Goal: Task Accomplishment & Management: Complete application form

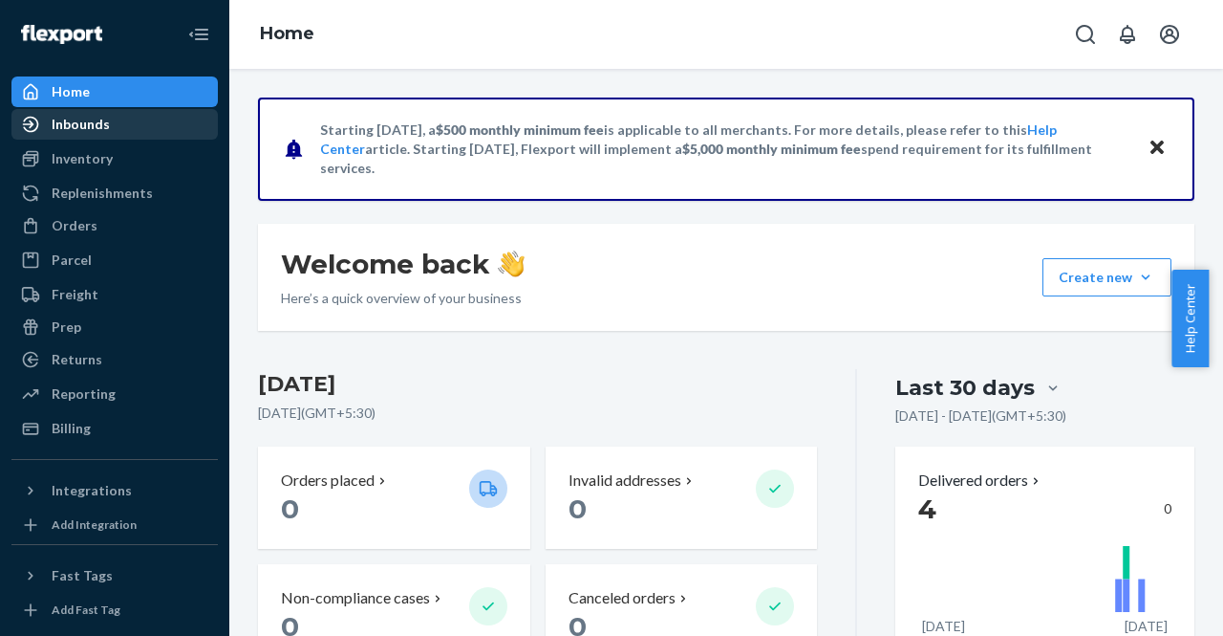
click at [118, 131] on div "Inbounds" at bounding box center [114, 124] width 203 height 27
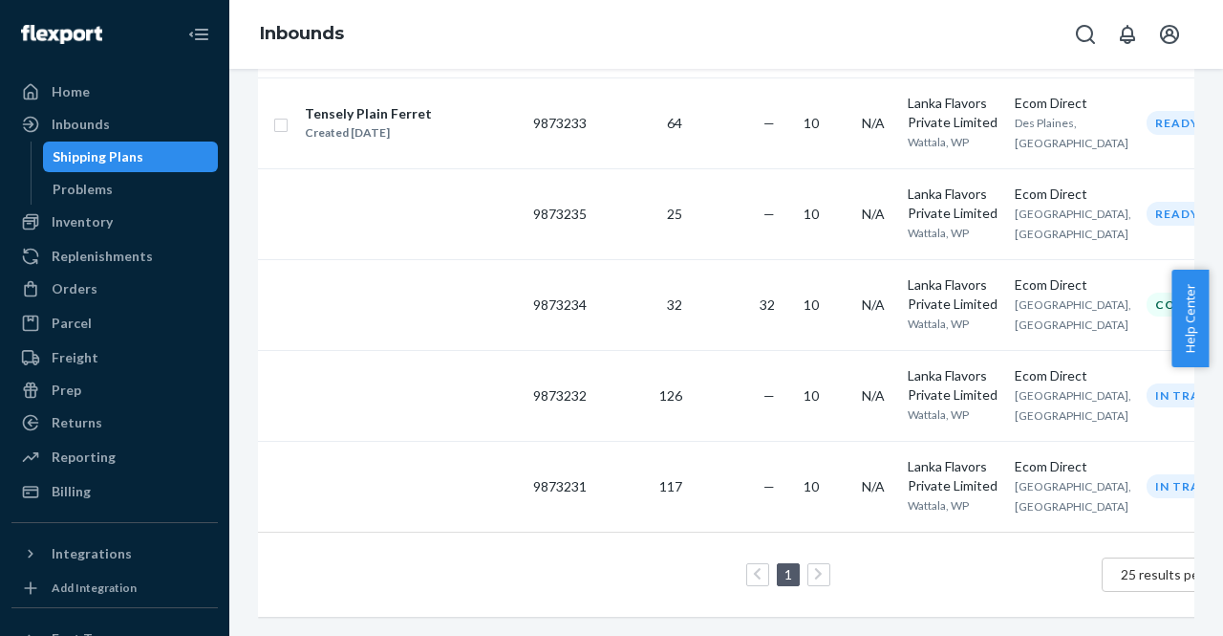
scroll to position [0, 65]
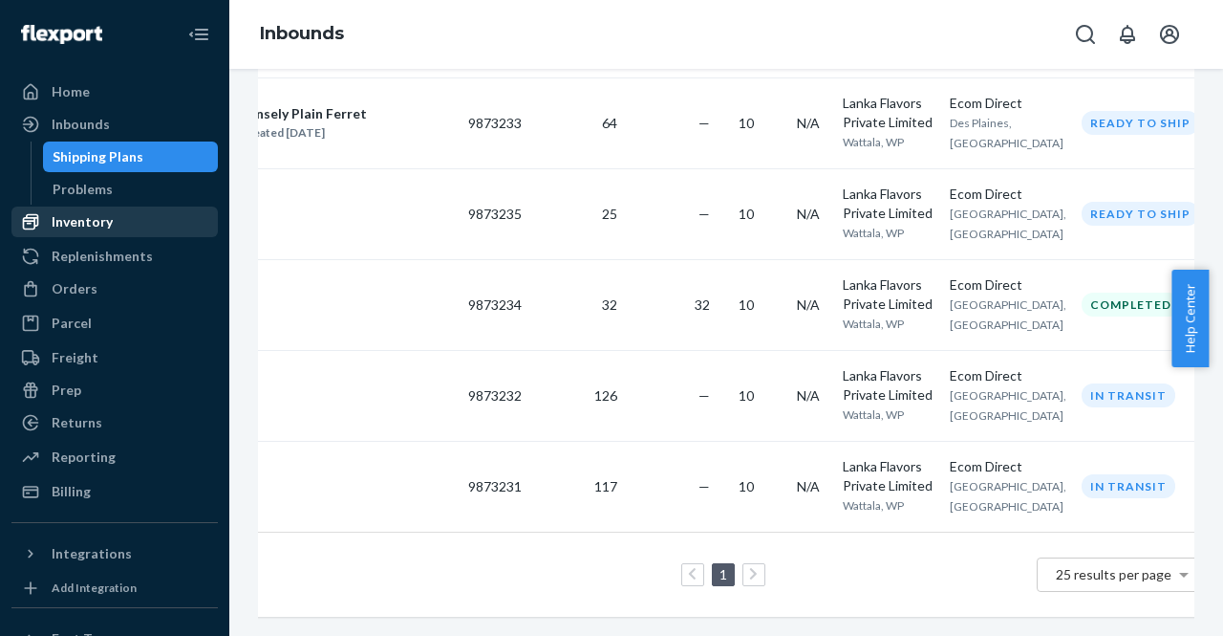
click at [144, 230] on div "Inventory" at bounding box center [114, 221] width 203 height 27
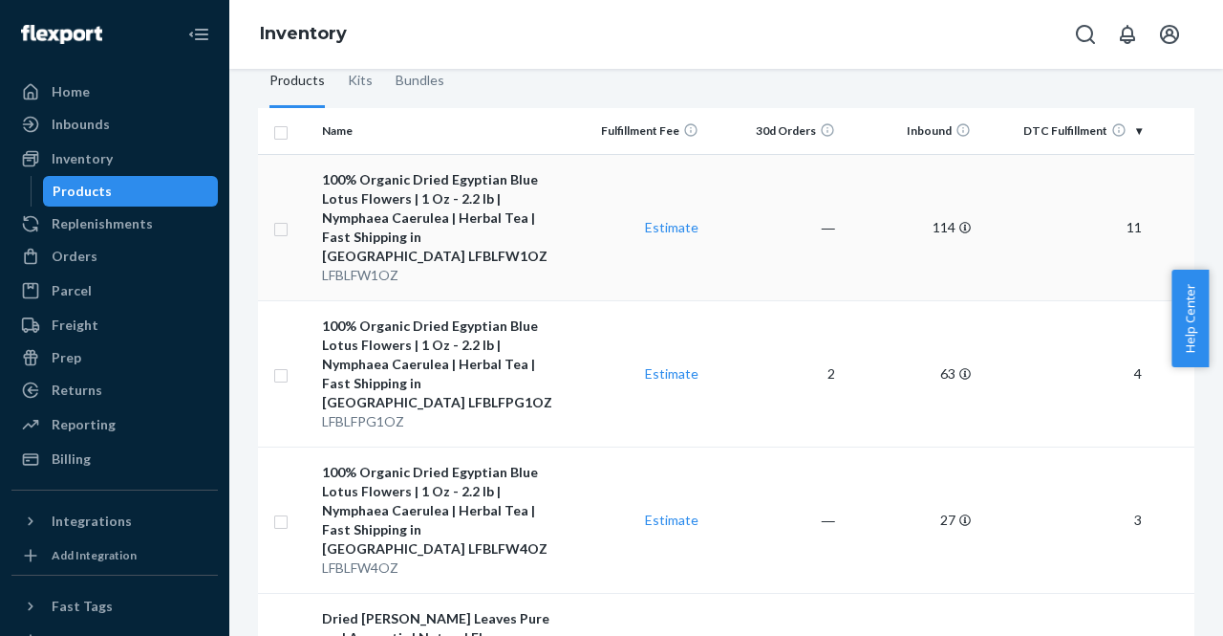
scroll to position [176, 0]
click at [143, 249] on div "Orders" at bounding box center [114, 256] width 203 height 27
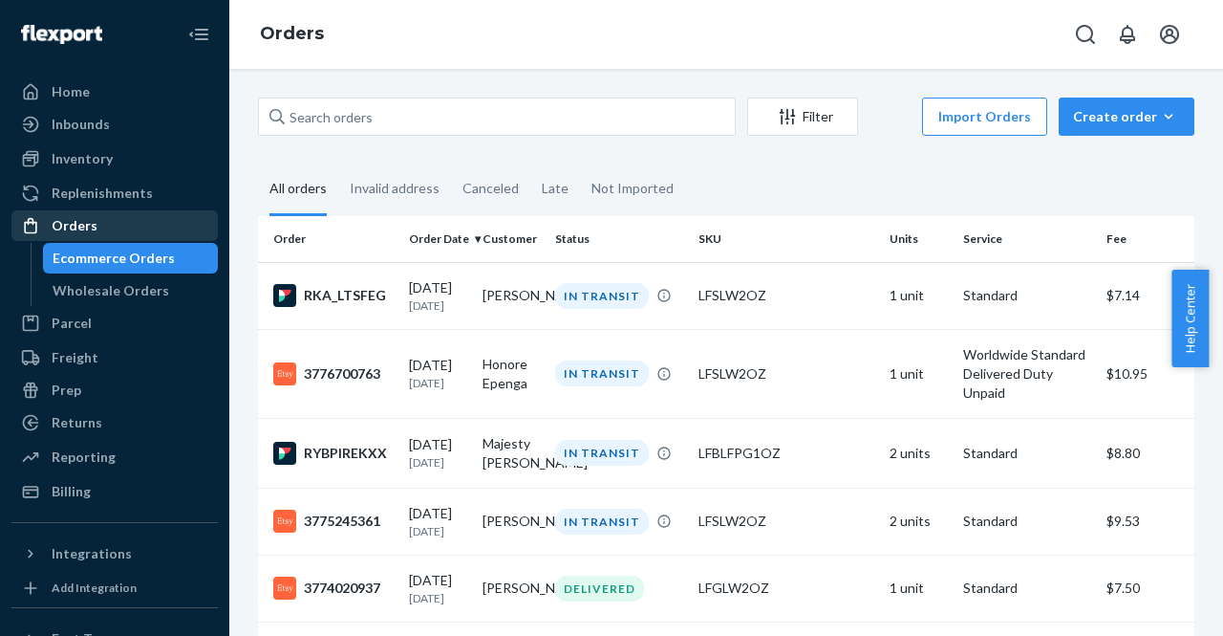
click at [97, 231] on div "Orders" at bounding box center [114, 225] width 203 height 27
click at [620, 206] on div "Not Imported" at bounding box center [633, 189] width 82 height 53
click at [580, 163] on input "Not Imported" at bounding box center [580, 163] width 0 height 0
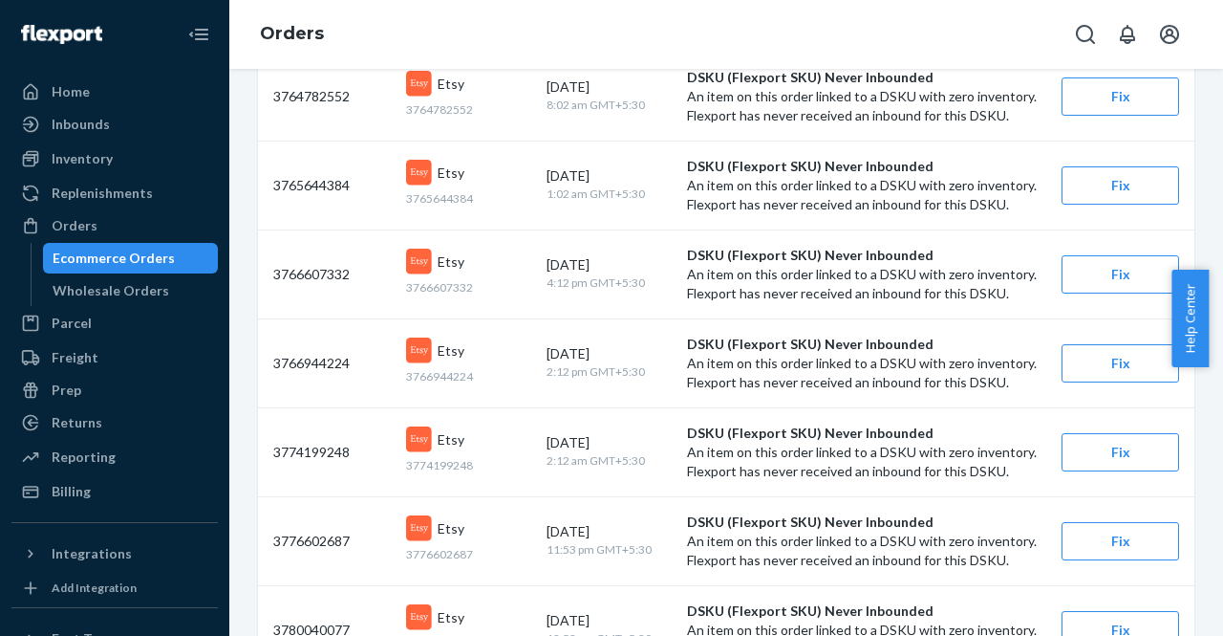
scroll to position [791, 0]
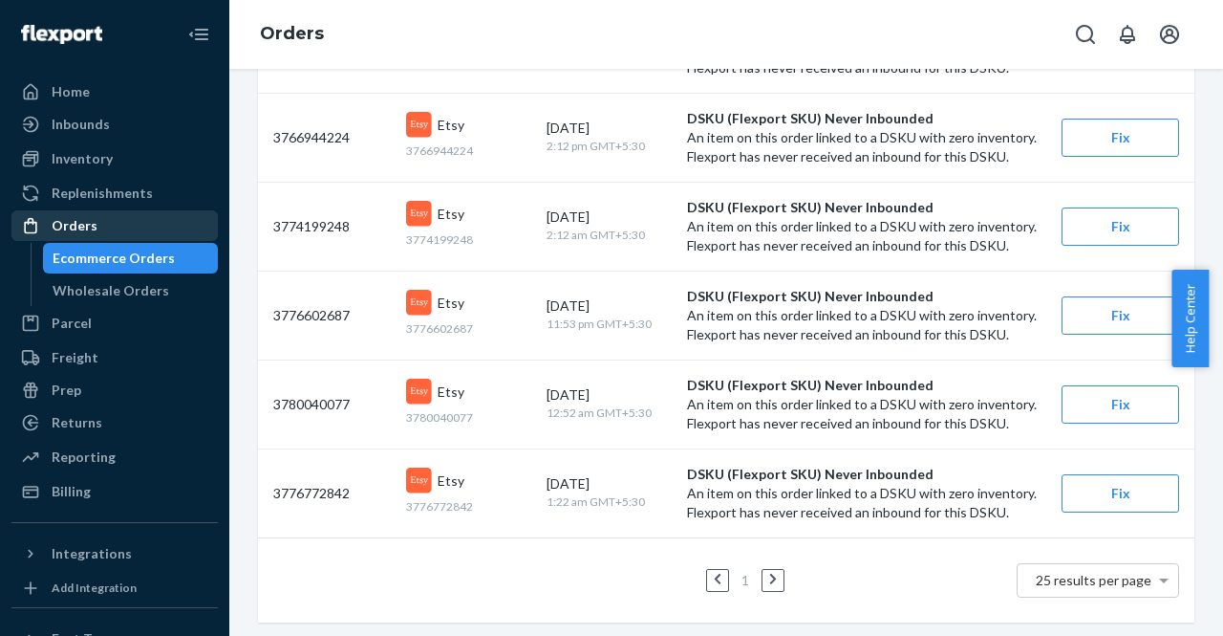
click at [147, 216] on div "Orders" at bounding box center [114, 225] width 203 height 27
click at [125, 229] on div "Orders" at bounding box center [114, 225] width 203 height 27
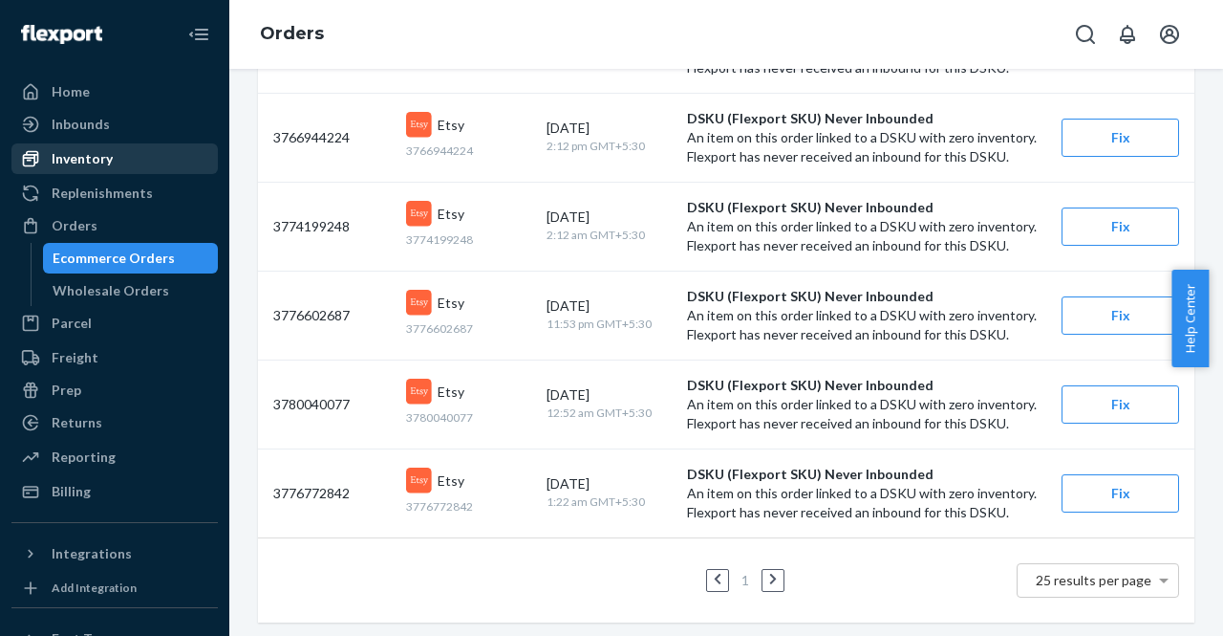
click at [98, 169] on div "Inventory" at bounding box center [114, 158] width 203 height 27
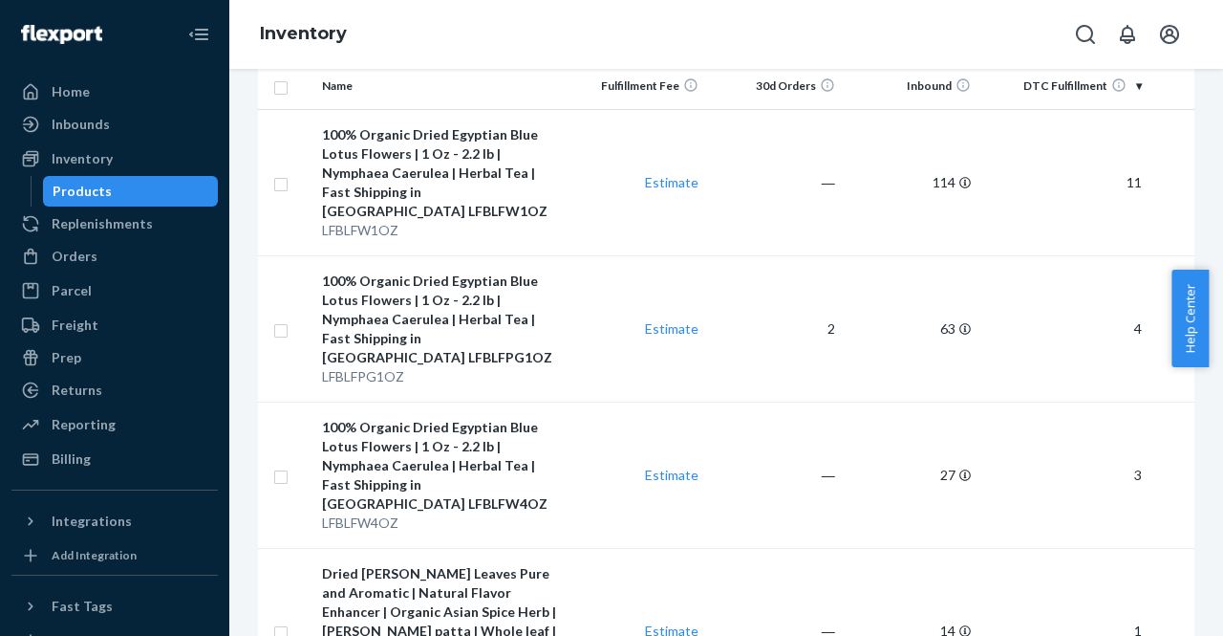
scroll to position [220, 0]
click at [97, 249] on div "Orders" at bounding box center [114, 256] width 203 height 27
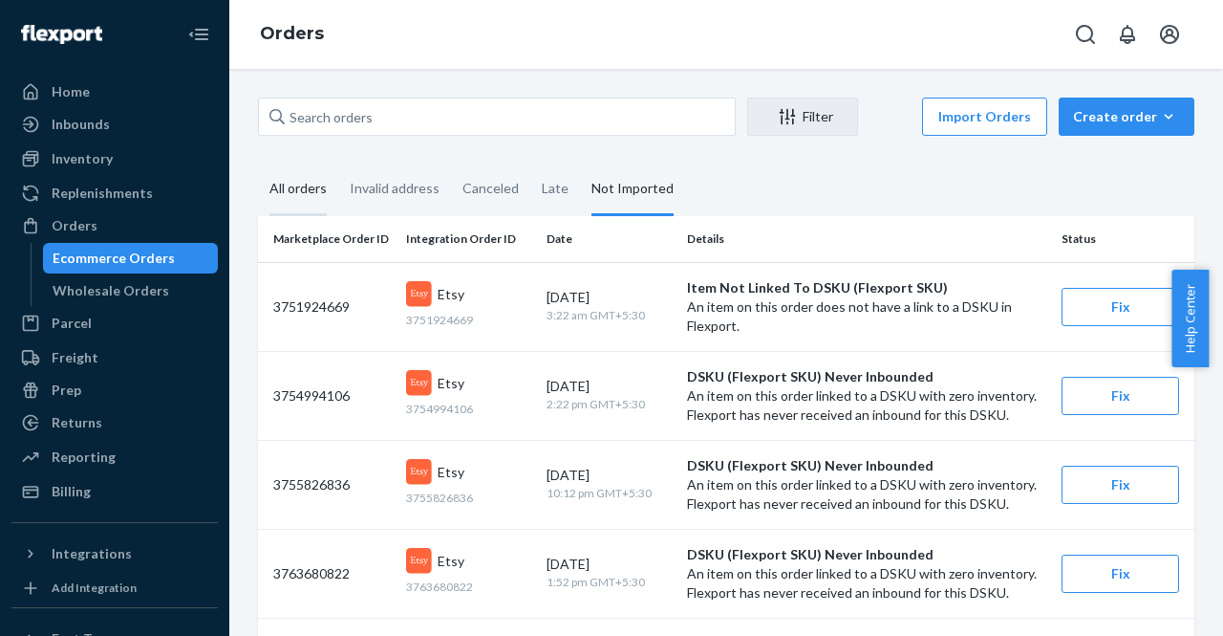
click at [277, 188] on div "All orders" at bounding box center [298, 189] width 57 height 53
click at [258, 163] on input "All orders" at bounding box center [258, 163] width 0 height 0
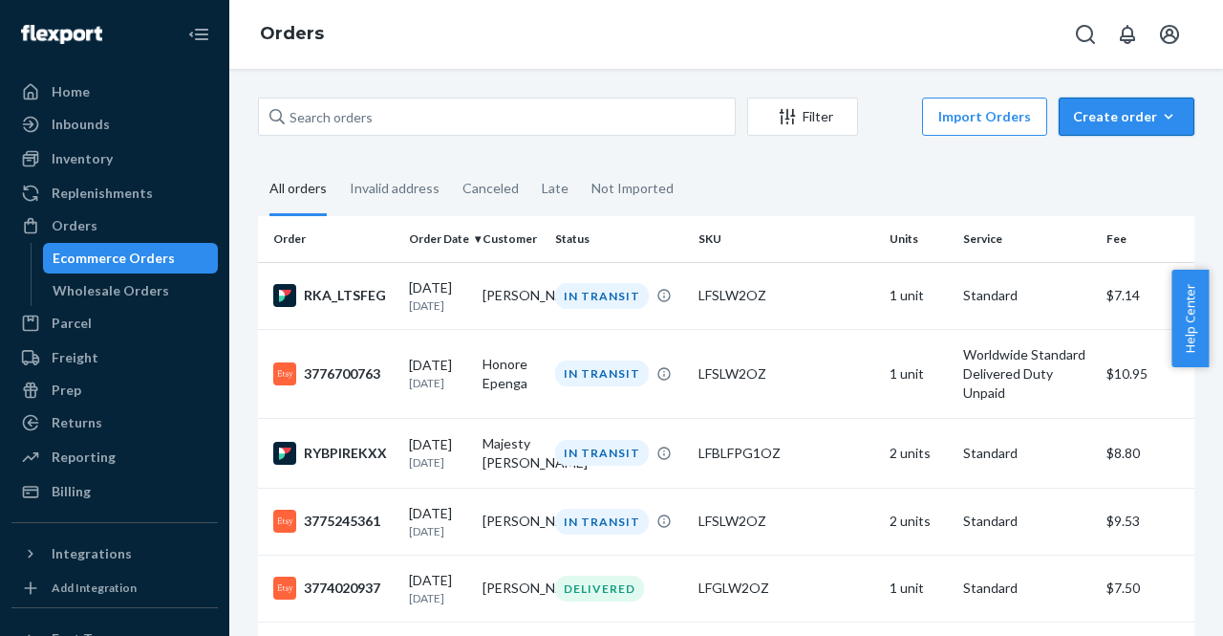
click at [1118, 111] on div "Create order" at bounding box center [1126, 116] width 107 height 19
click at [1118, 156] on span "Ecommerce order" at bounding box center [1138, 162] width 119 height 13
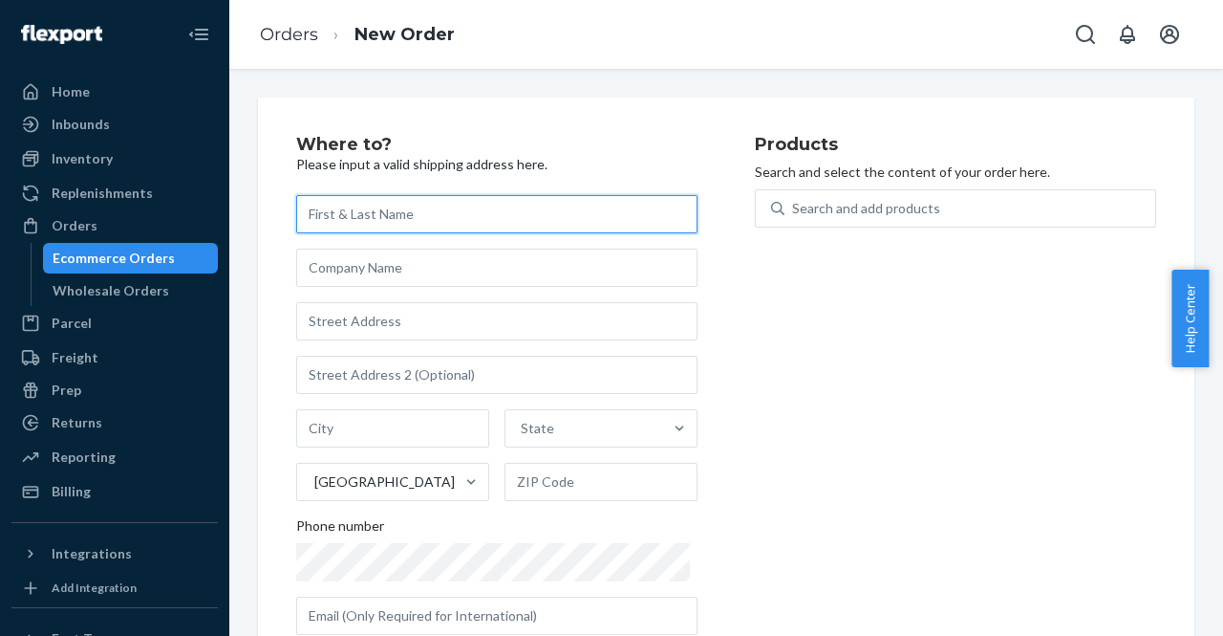
click at [337, 216] on input "text" at bounding box center [496, 214] width 401 height 38
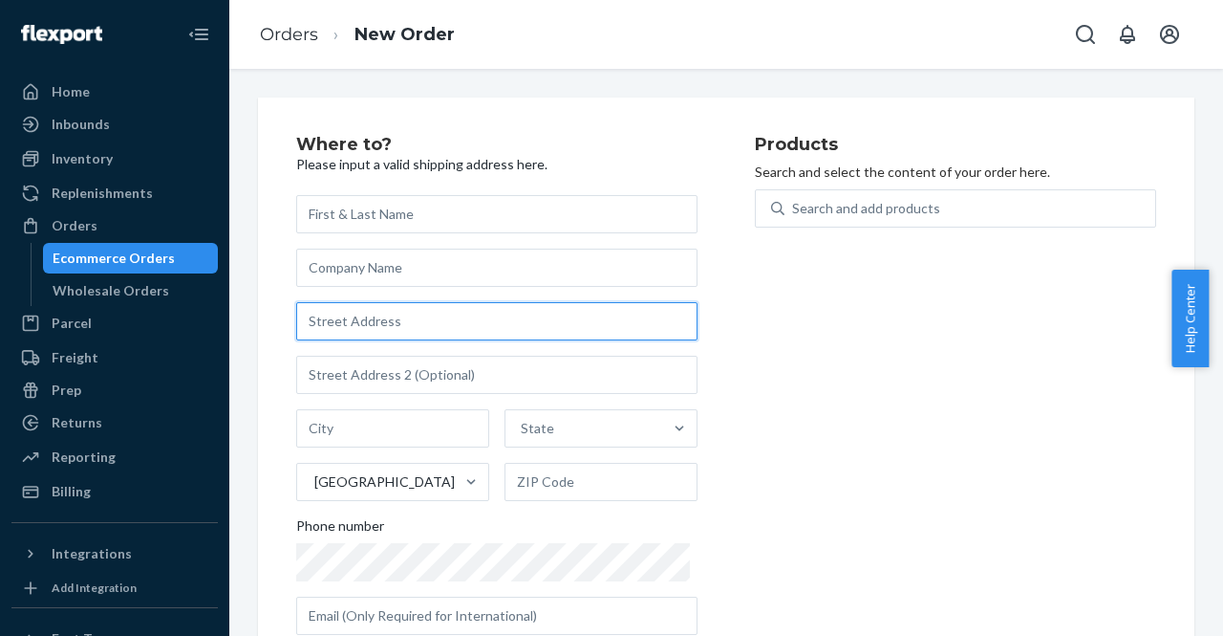
click at [340, 324] on input "text" at bounding box center [496, 321] width 401 height 38
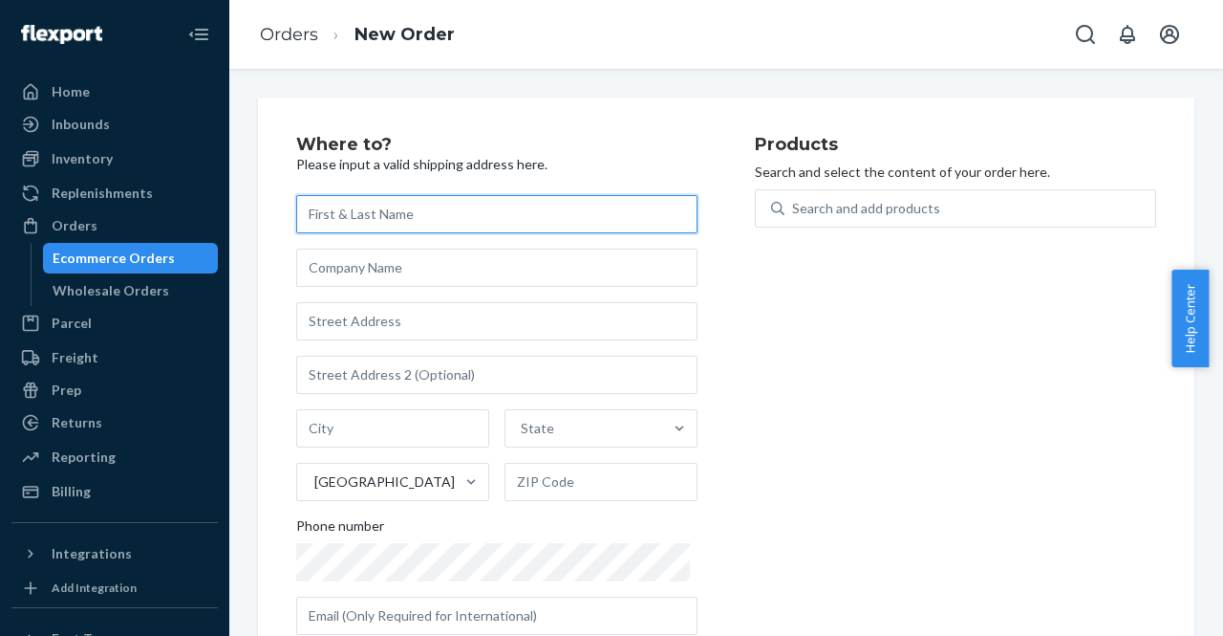
click at [346, 221] on input "text" at bounding box center [496, 214] width 401 height 38
paste input "[PERSON_NAME] [STREET_ADDRESS]"
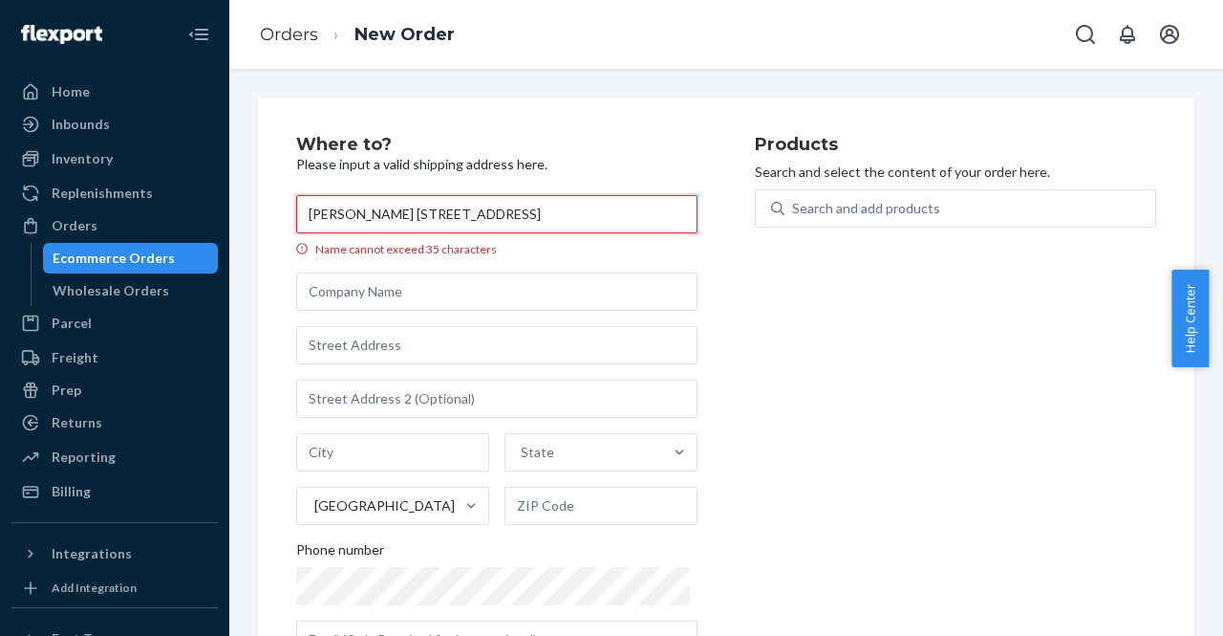
drag, startPoint x: 566, startPoint y: 214, endPoint x: 637, endPoint y: 213, distance: 70.7
click at [637, 213] on input "[PERSON_NAME] [STREET_ADDRESS]" at bounding box center [496, 214] width 401 height 38
type input "[PERSON_NAME] [STREET_ADDRESS]"
click at [547, 511] on input "text" at bounding box center [601, 506] width 193 height 38
paste input "80207-2829"
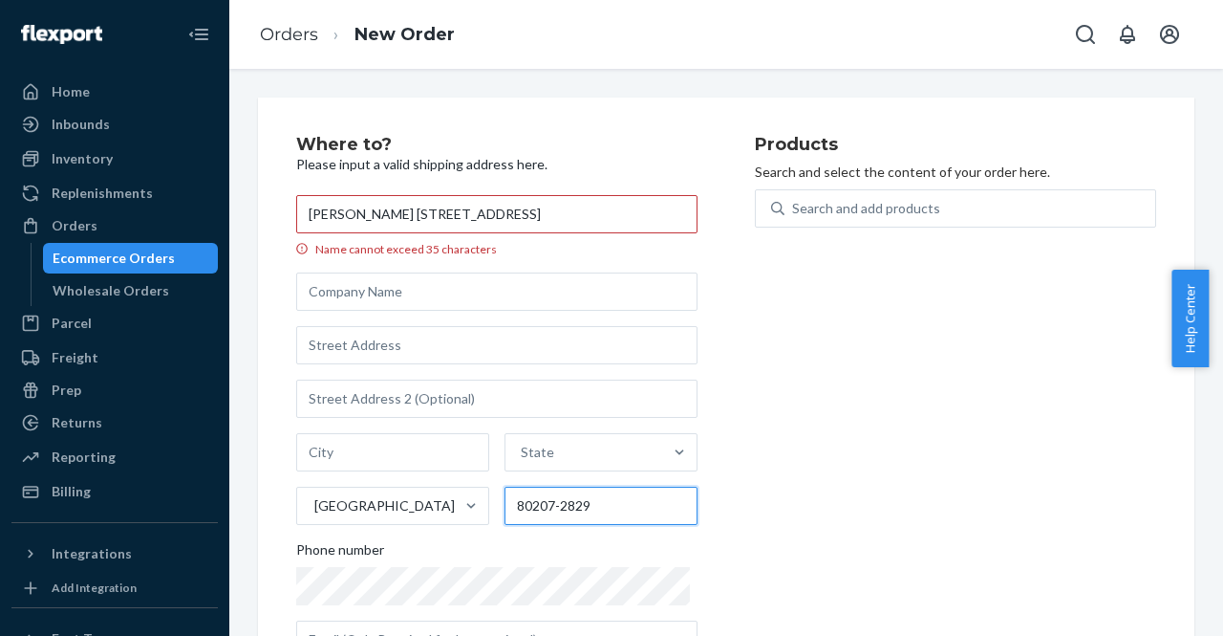
type input "80207-2829"
click at [573, 221] on input "[PERSON_NAME] [STREET_ADDRESS]" at bounding box center [496, 214] width 401 height 38
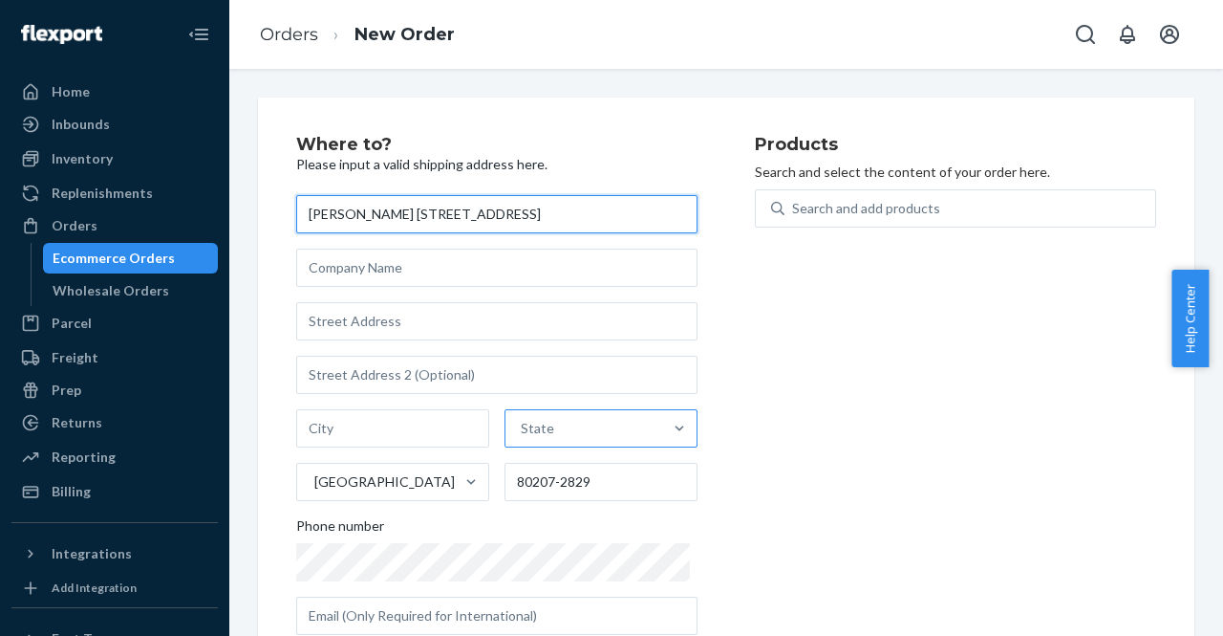
type input "[PERSON_NAME] [STREET_ADDRESS]"
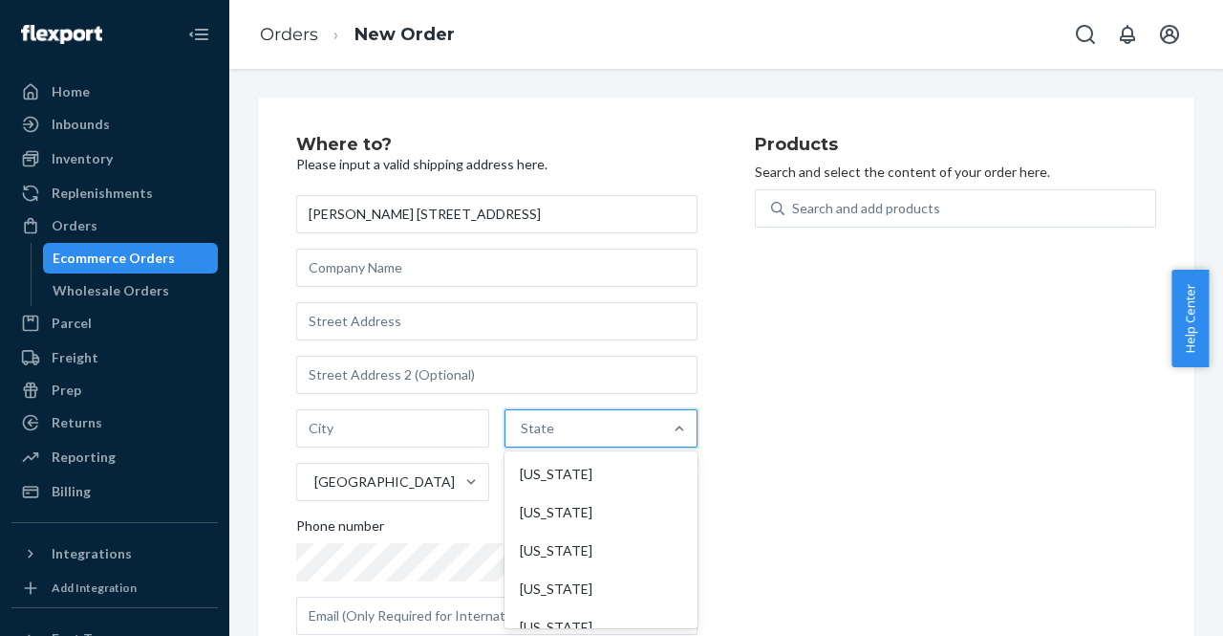
click at [542, 434] on div "State" at bounding box center [537, 428] width 33 height 19
click at [523, 434] on input "option [US_STATE] focused, 1 of 59. 59 results available. Use Up and Down to ch…" at bounding box center [522, 428] width 2 height 19
type input "co"
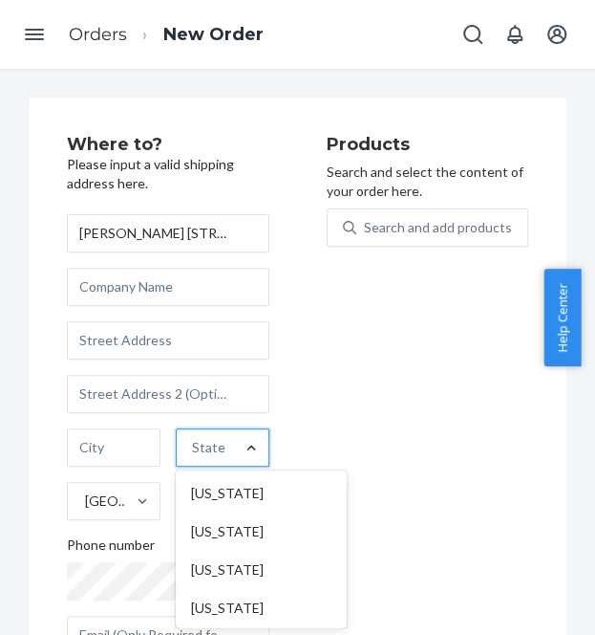
click at [234, 446] on div at bounding box center [251, 447] width 34 height 19
click at [194, 446] on input "option [US_STATE] focused, 1 of 59. 59 results available. Use Up and Down to ch…" at bounding box center [193, 447] width 2 height 19
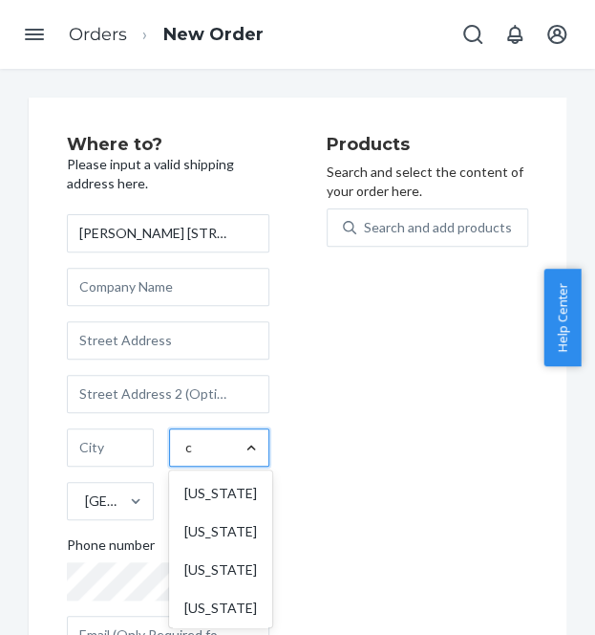
type input "co"
click at [213, 488] on div "[US_STATE]" at bounding box center [221, 493] width 96 height 38
click at [201, 457] on input "co" at bounding box center [192, 447] width 15 height 19
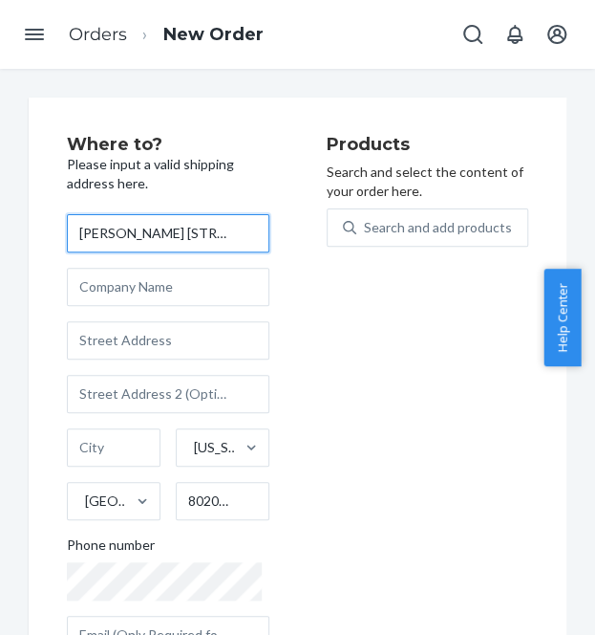
click at [196, 234] on input "[PERSON_NAME] [STREET_ADDRESS]" at bounding box center [168, 233] width 203 height 38
click at [199, 232] on input "[PERSON_NAME] [STREET_ADDRESS]" at bounding box center [168, 233] width 203 height 38
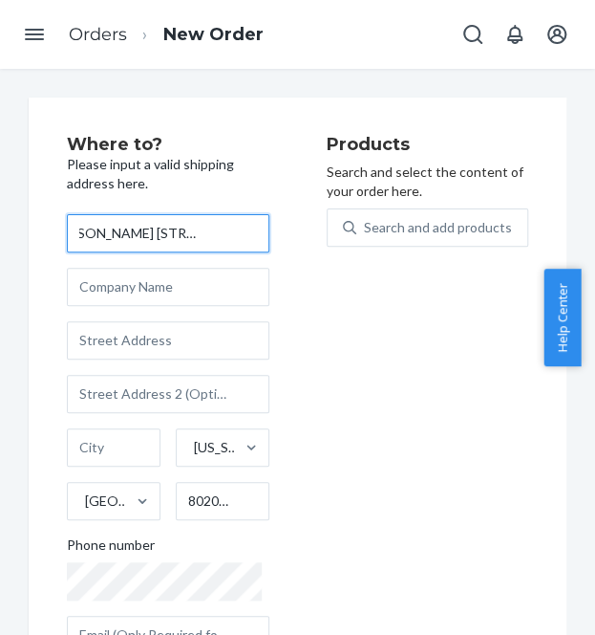
type input "[PERSON_NAME] [STREET_ADDRESS]"
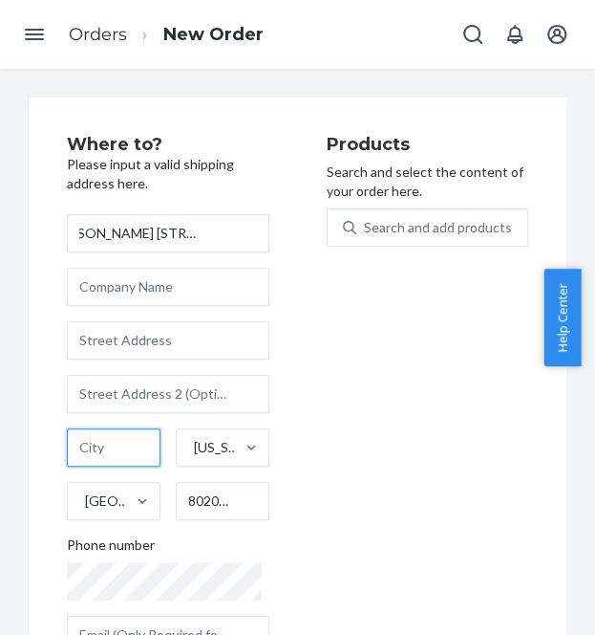
scroll to position [0, 0]
click at [119, 443] on input "text" at bounding box center [114, 447] width 94 height 38
paste input "[GEOGRAPHIC_DATA]"
type input "[GEOGRAPHIC_DATA]"
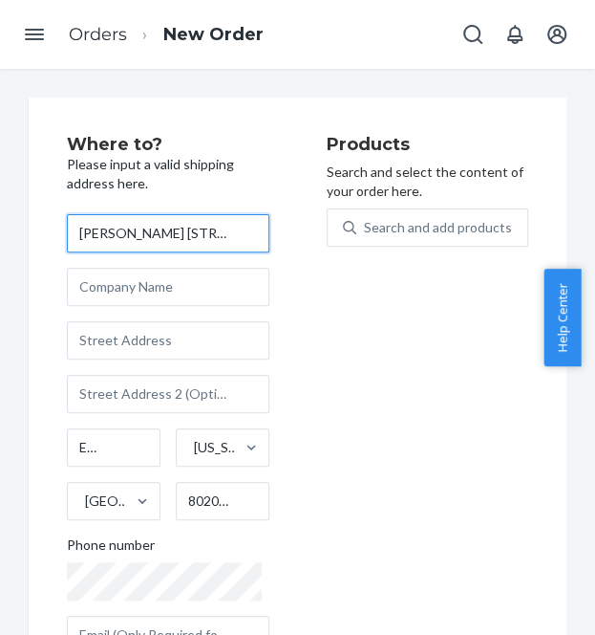
scroll to position [0, 0]
click at [211, 238] on input "[PERSON_NAME] [STREET_ADDRESS]" at bounding box center [168, 233] width 203 height 38
drag, startPoint x: 119, startPoint y: 236, endPoint x: 226, endPoint y: 234, distance: 107.1
click at [226, 234] on input "[PERSON_NAME] [STREET_ADDRESS]" at bounding box center [168, 233] width 203 height 38
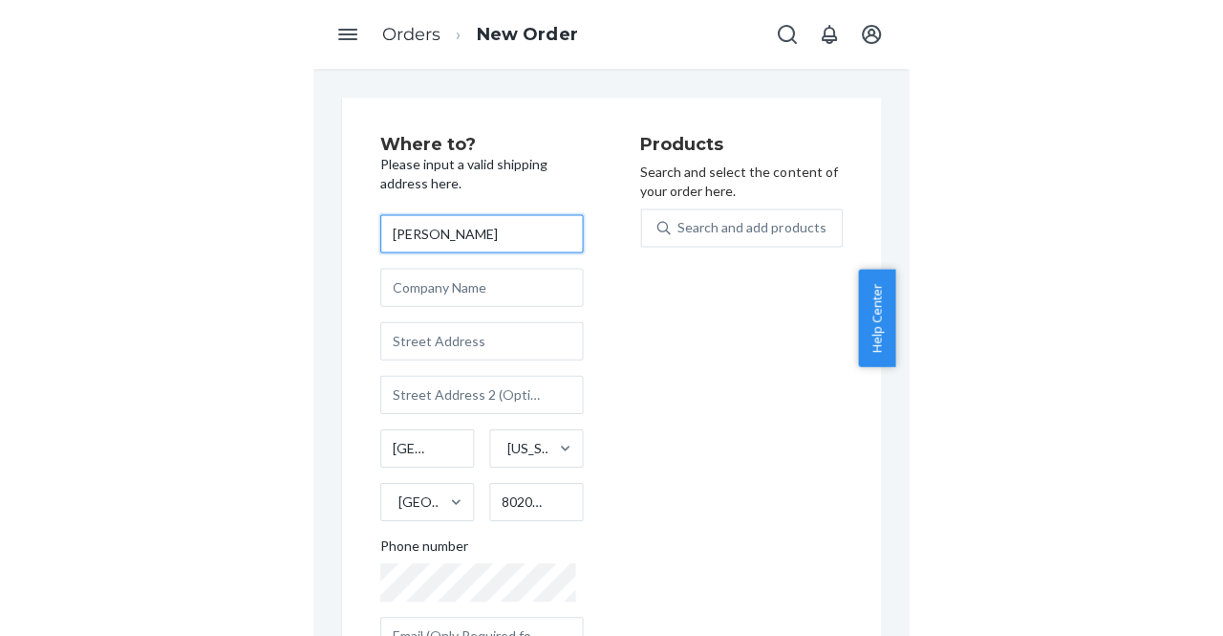
scroll to position [0, 0]
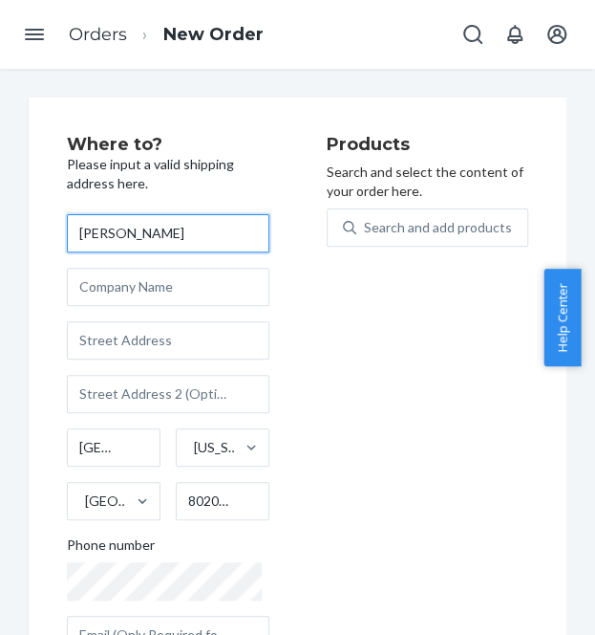
type input "[PERSON_NAME]"
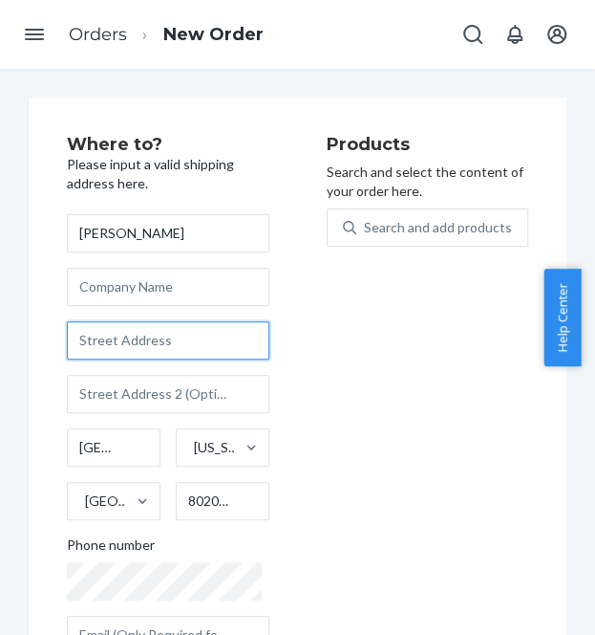
click at [119, 334] on input "text" at bounding box center [168, 340] width 203 height 38
paste input "[STREET_ADDRESS]"
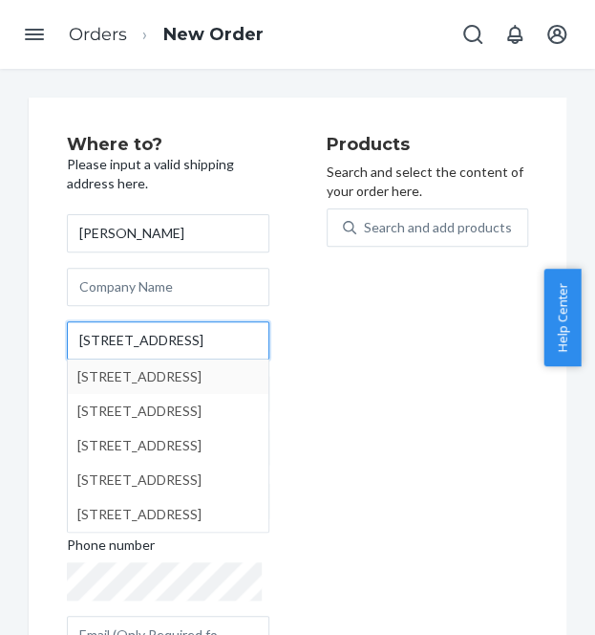
type input "[STREET_ADDRESS]"
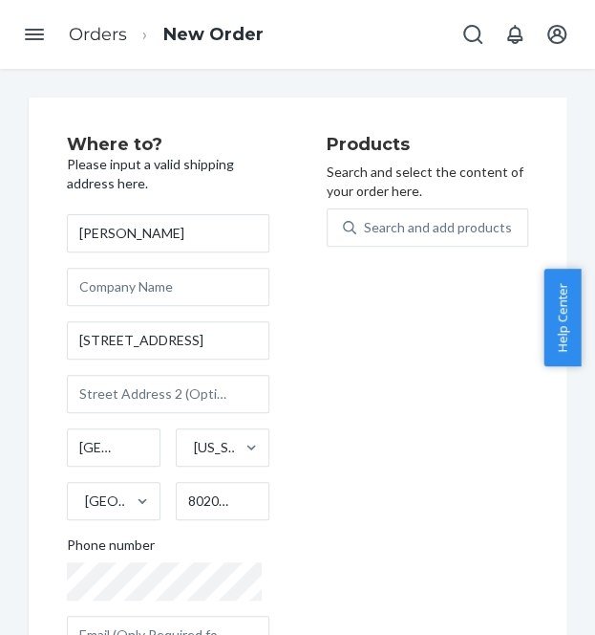
click at [310, 370] on div "Where to? Please input a valid shipping address here. [PERSON_NAME] [STREET_ADD…" at bounding box center [197, 402] width 260 height 533
click at [166, 221] on input "[PERSON_NAME]" at bounding box center [168, 233] width 203 height 38
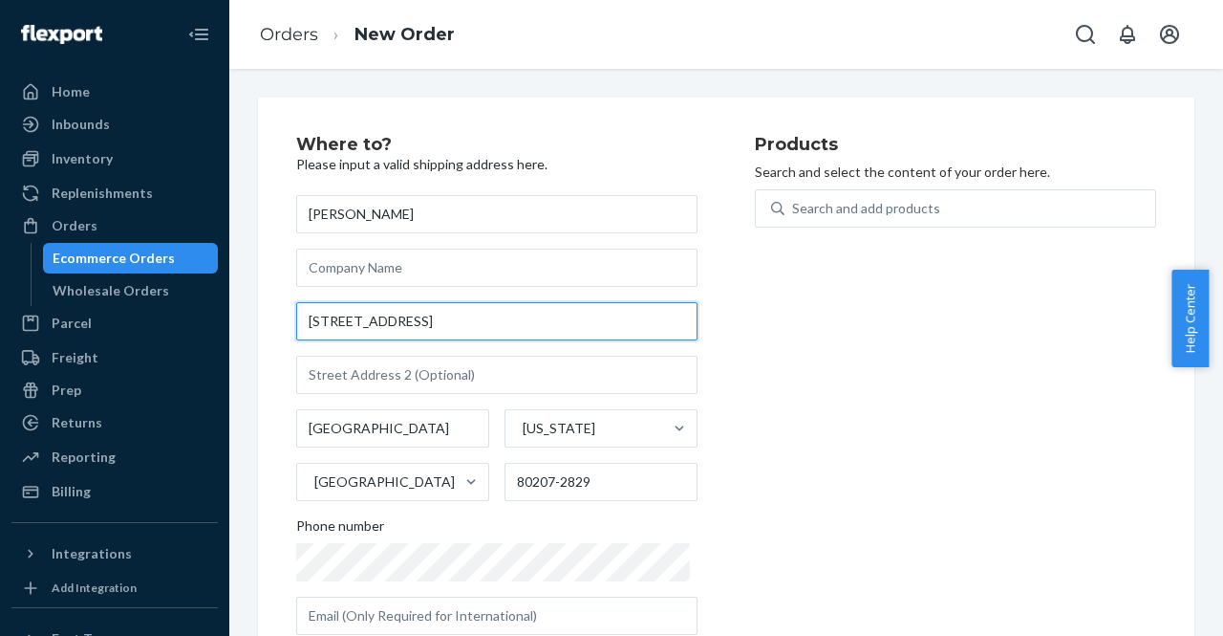
click at [547, 312] on input "[STREET_ADDRESS]" at bounding box center [496, 321] width 401 height 38
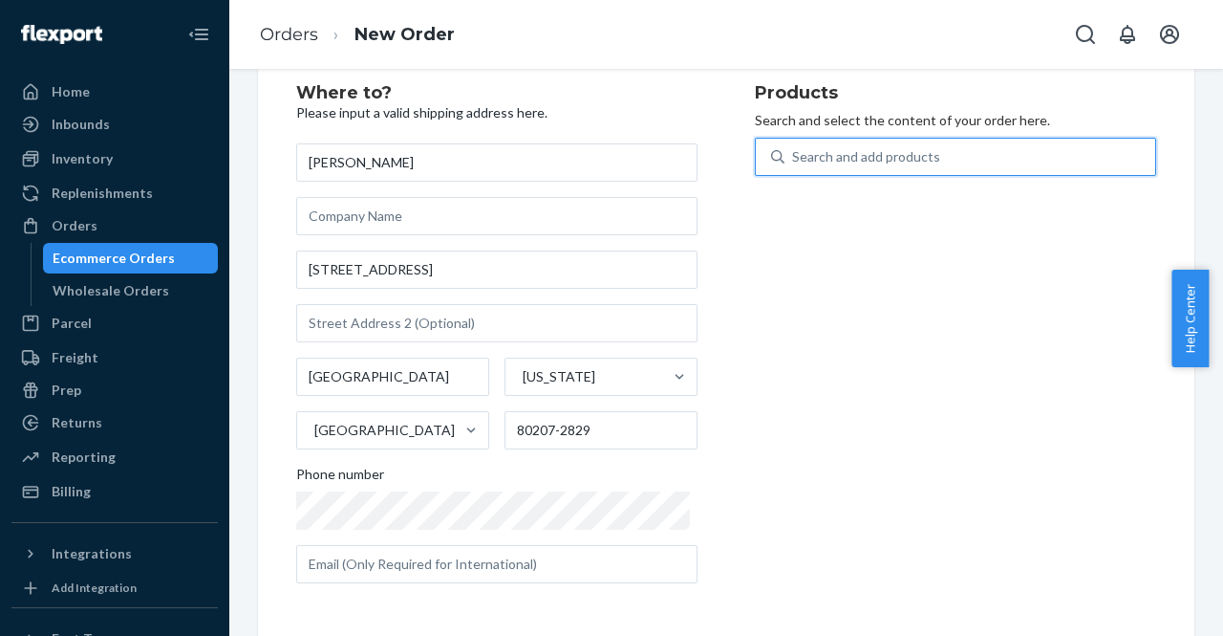
click at [861, 153] on div "Search and add products" at bounding box center [866, 156] width 148 height 19
click at [794, 153] on input "0 results available. Use Up and Down to choose options, press Enter to select t…" at bounding box center [793, 156] width 2 height 19
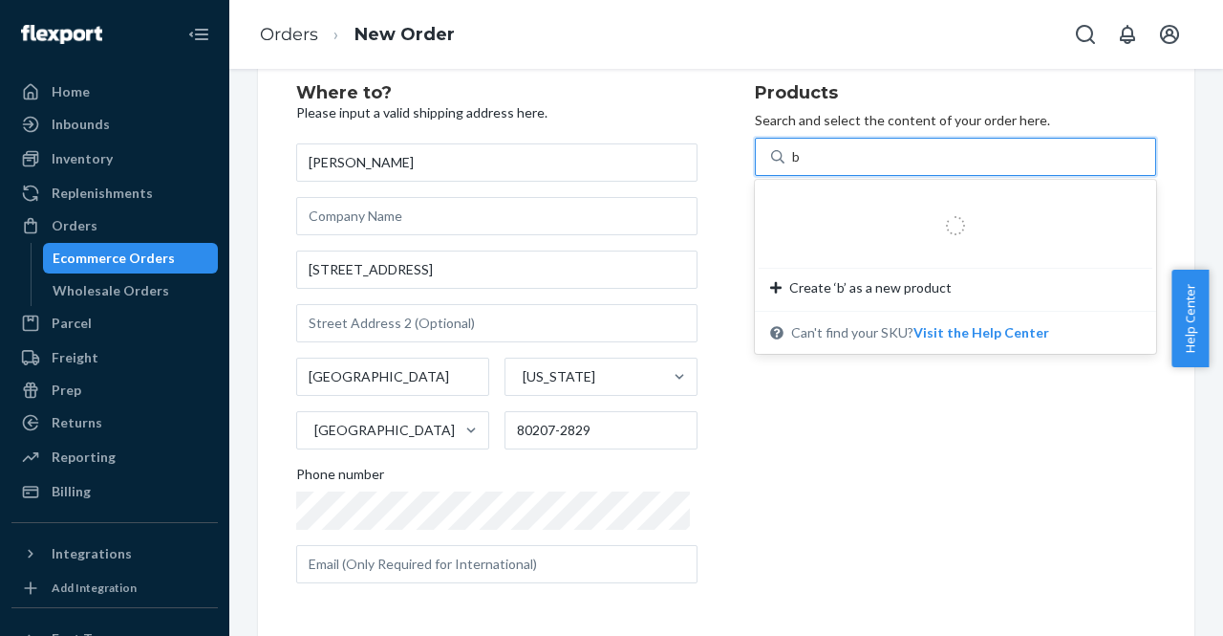
type input "bl"
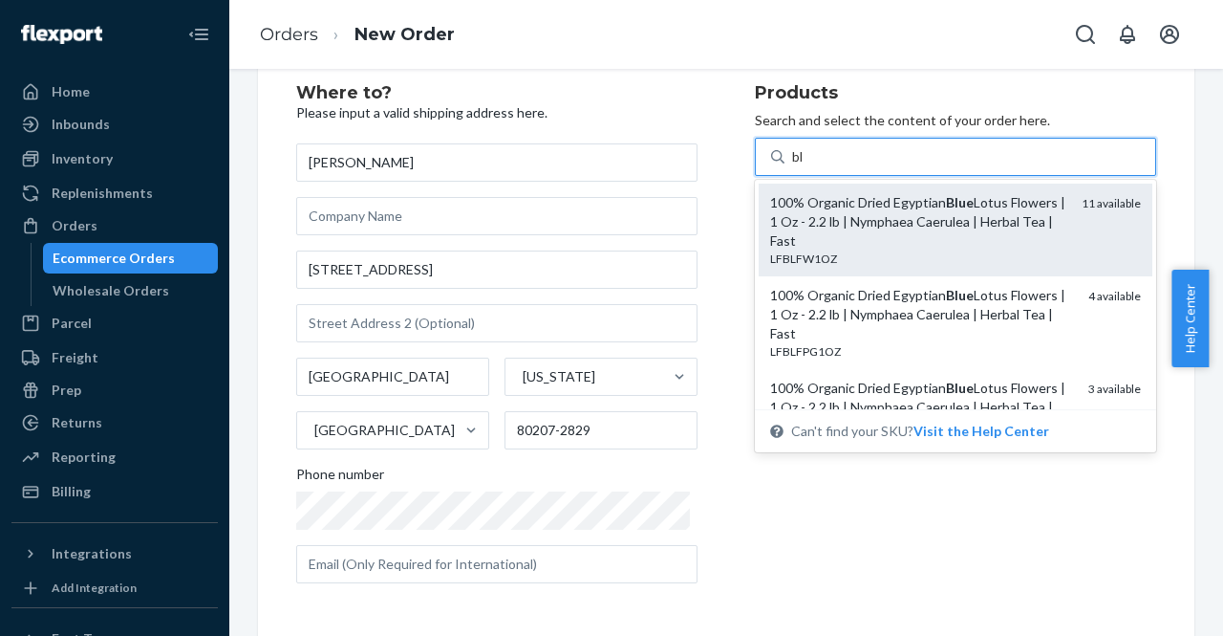
click at [867, 228] on div "100% Organic Dried Egyptian Blue Lotus Flowers | 1 Oz - 2.2 lb | Nymphaea Caeru…" at bounding box center [918, 221] width 296 height 57
click at [805, 166] on input "bl" at bounding box center [798, 156] width 12 height 19
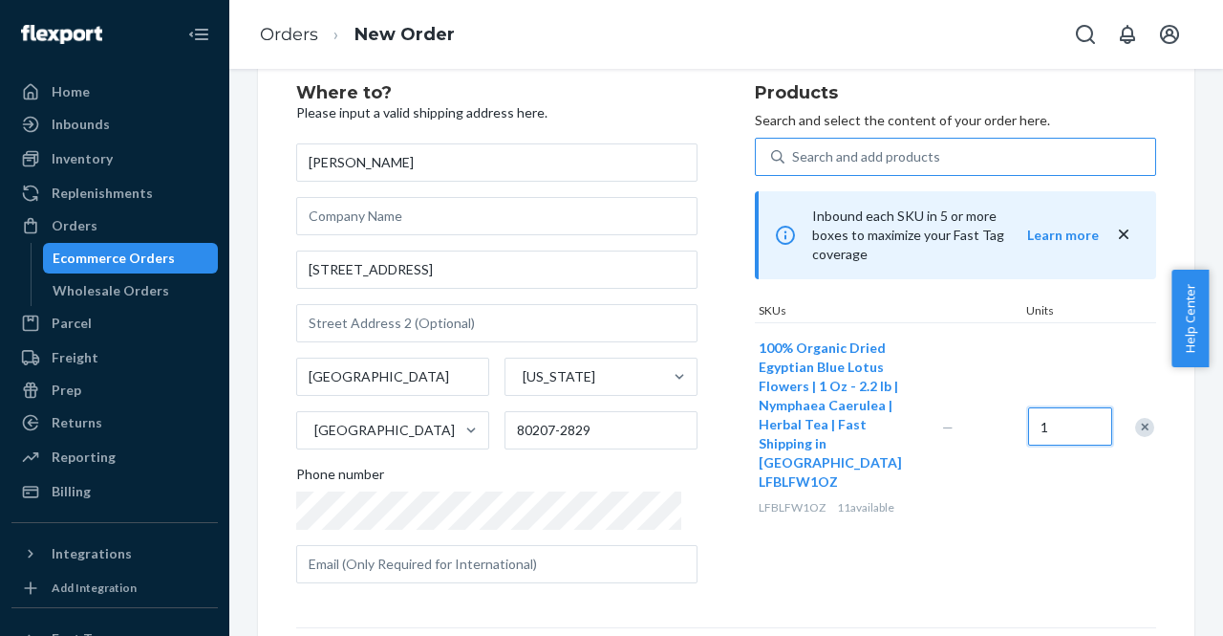
click at [1041, 407] on input "1" at bounding box center [1070, 426] width 84 height 38
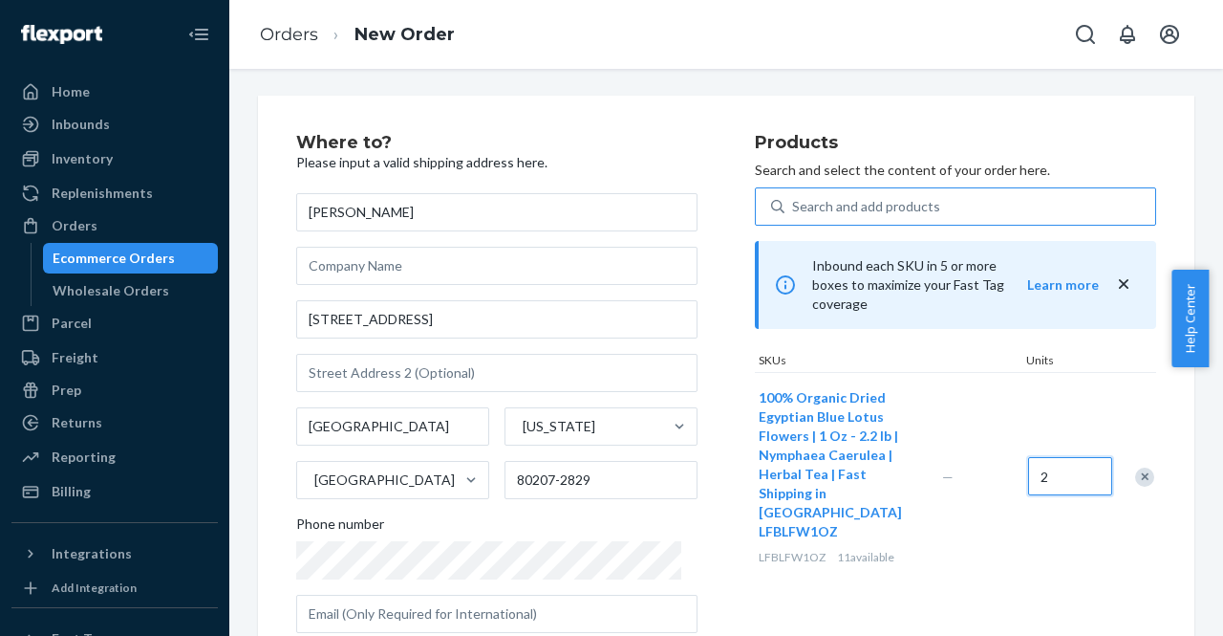
scroll to position [0, 0]
type input "2"
click at [686, 158] on div "Where to? Please input a valid shipping address here. [PERSON_NAME] [STREET_ADD…" at bounding box center [525, 393] width 459 height 514
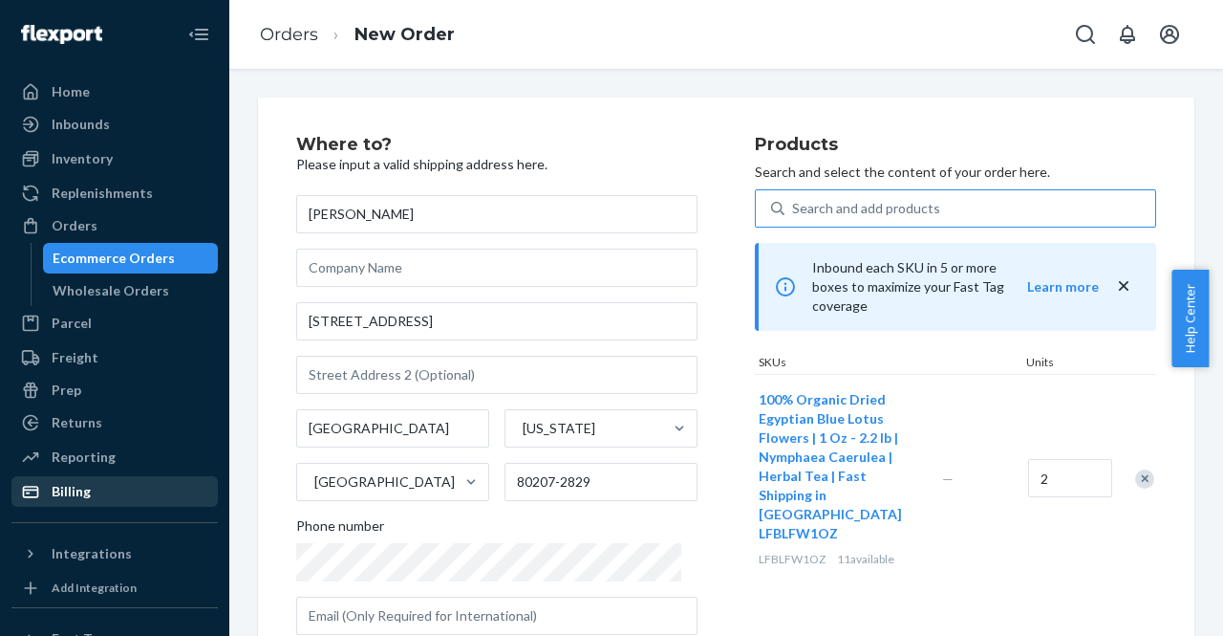
click at [93, 487] on div "Billing" at bounding box center [114, 491] width 203 height 27
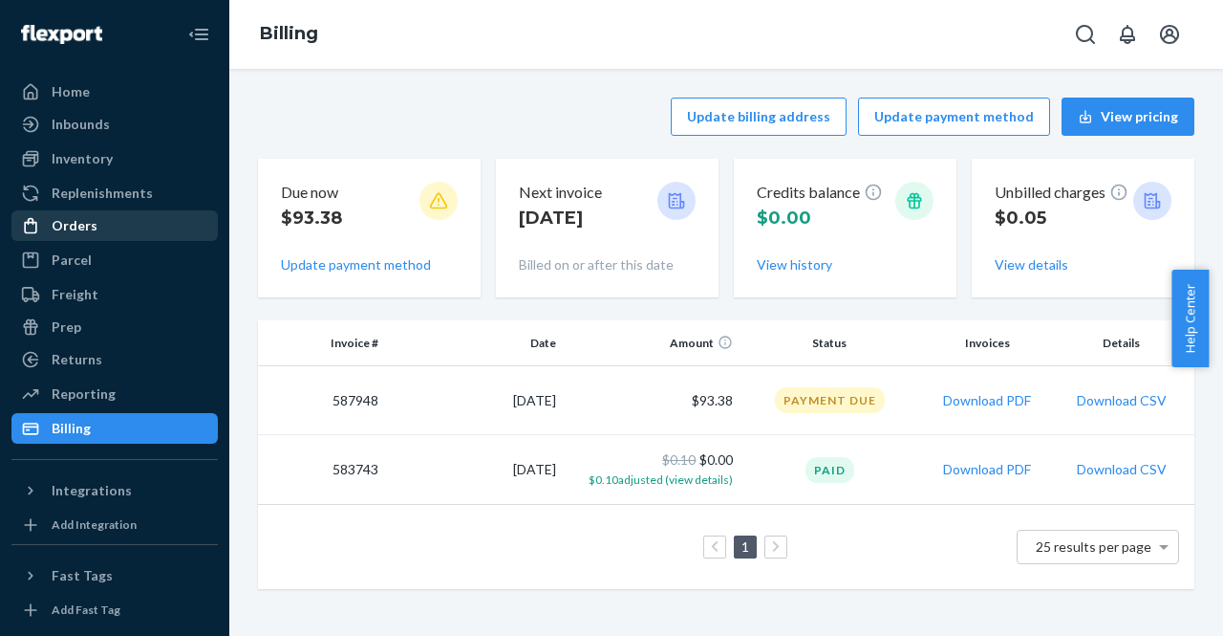
click at [101, 219] on div "Orders" at bounding box center [114, 225] width 203 height 27
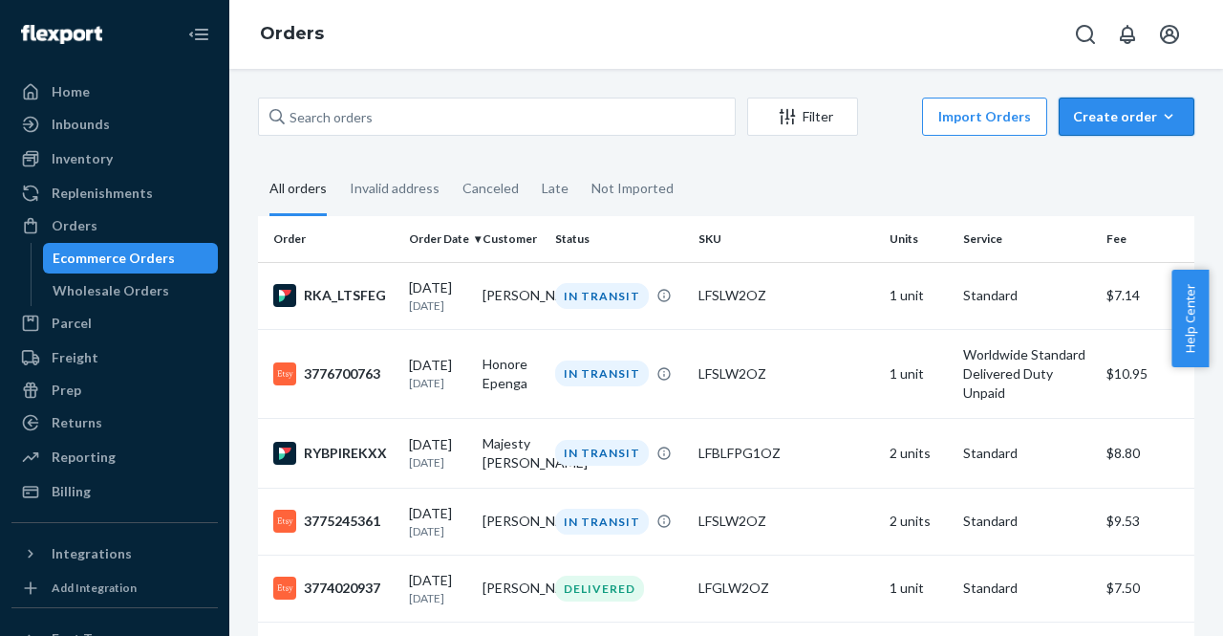
click at [1079, 130] on button "Create order Ecommerce order Removal order" at bounding box center [1127, 116] width 136 height 38
click at [1095, 116] on div "Create order" at bounding box center [1126, 116] width 107 height 19
click at [1106, 157] on span "Ecommerce order" at bounding box center [1138, 162] width 119 height 13
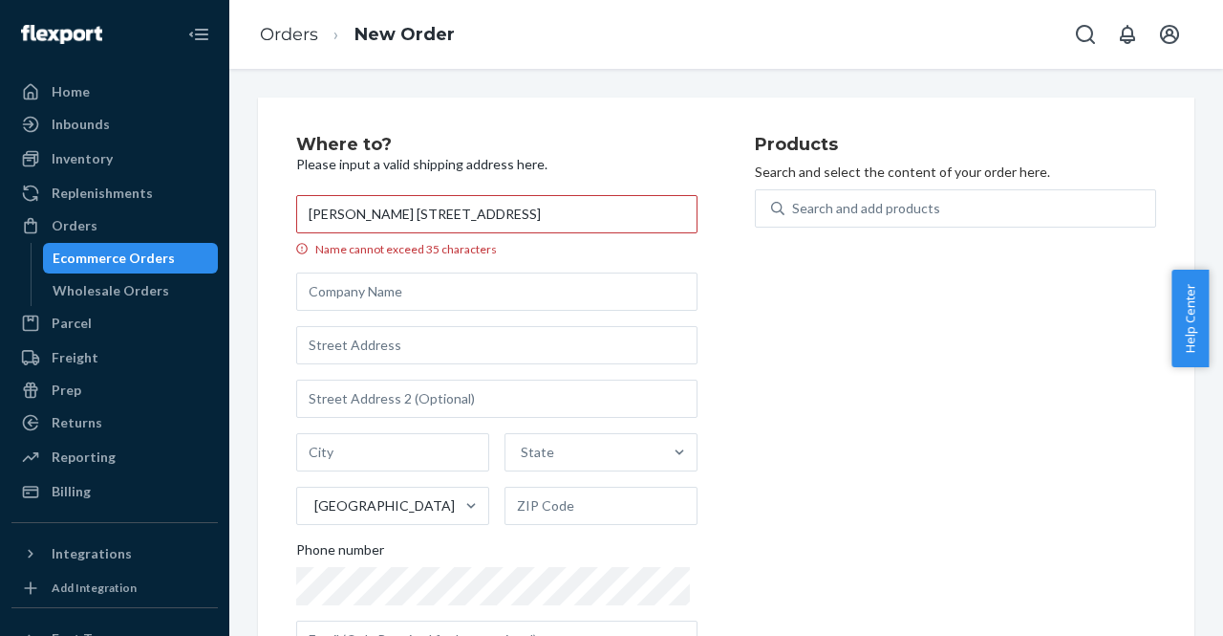
drag, startPoint x: 644, startPoint y: 212, endPoint x: 568, endPoint y: 211, distance: 76.5
click at [568, 211] on input "[PERSON_NAME] [STREET_ADDRESS]" at bounding box center [496, 214] width 401 height 38
type input "[PERSON_NAME] [STREET_ADDRESS]"
click at [564, 508] on input "text" at bounding box center [601, 506] width 193 height 38
paste input "80207-2829"
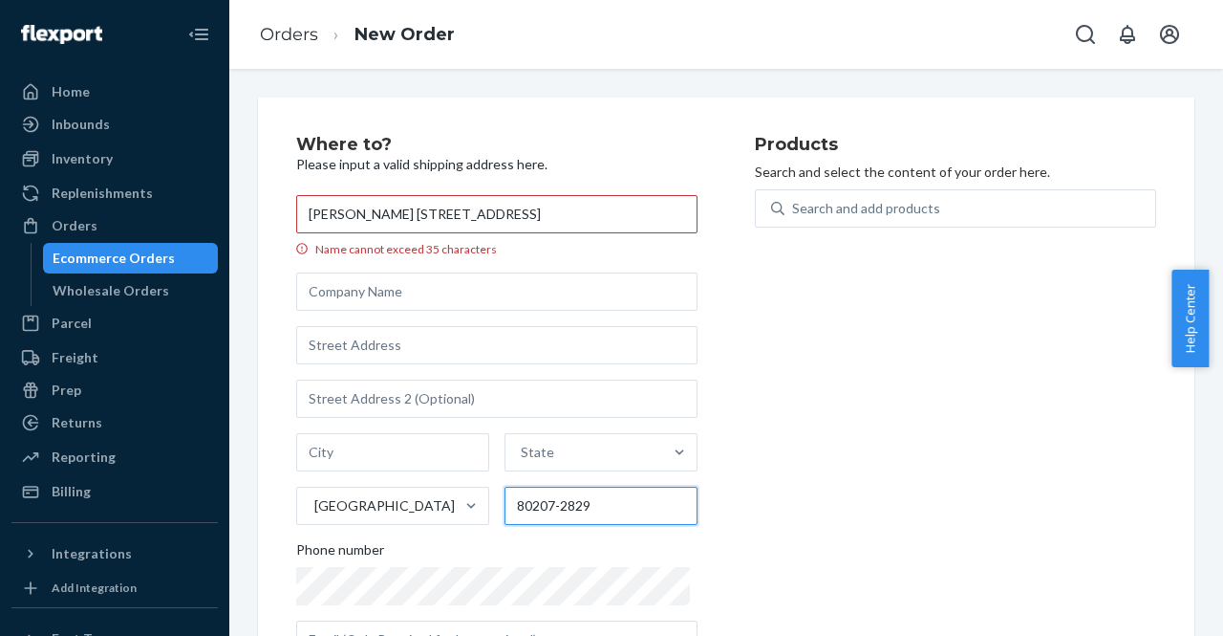
type input "80207-2829"
click at [577, 223] on input "[PERSON_NAME] [STREET_ADDRESS]" at bounding box center [496, 214] width 401 height 38
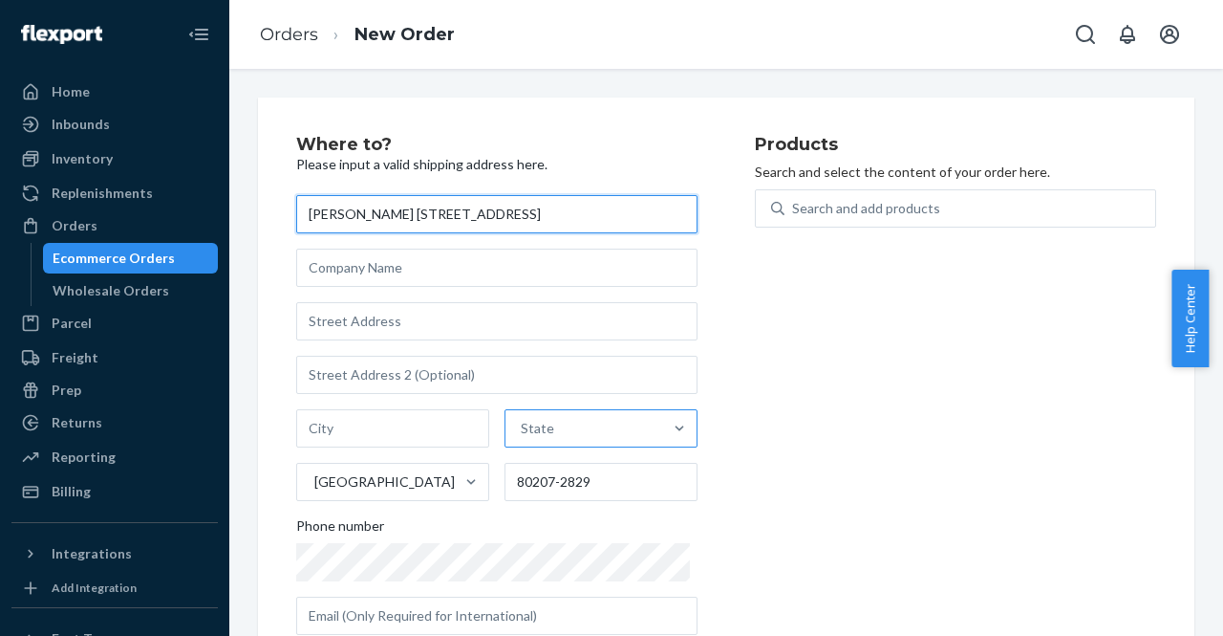
type input "[PERSON_NAME] [STREET_ADDRESS]"
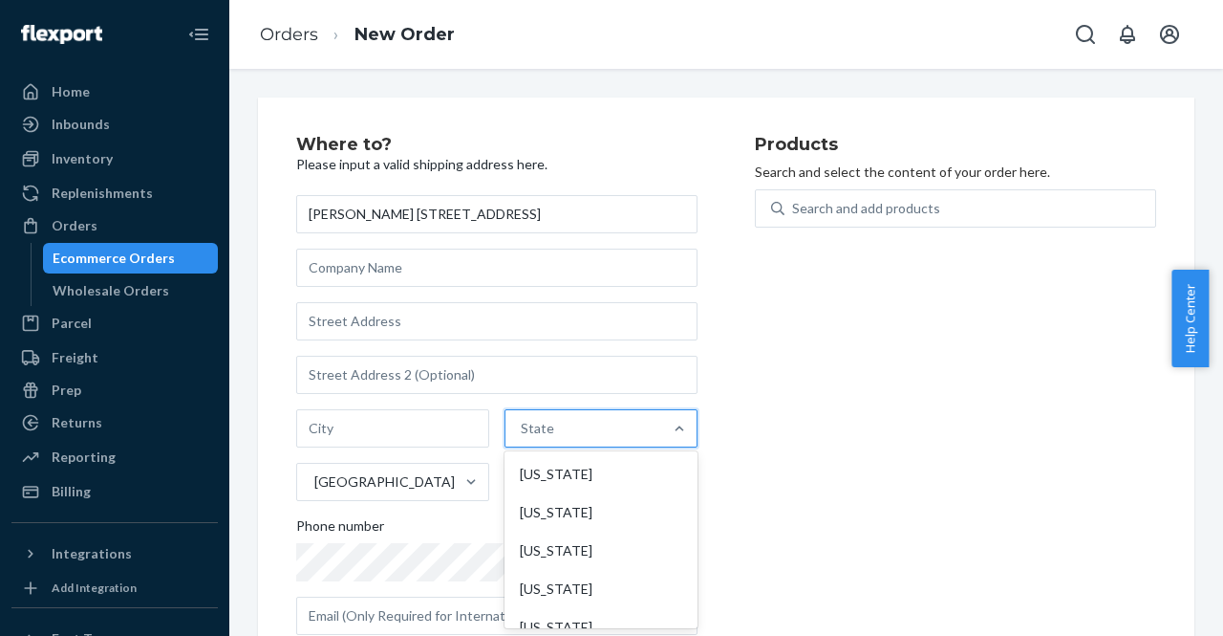
click at [537, 439] on div "State" at bounding box center [584, 428] width 157 height 38
click at [523, 438] on input "option [US_STATE] focused, 1 of 59. 59 results available. Use Up and Down to ch…" at bounding box center [522, 428] width 2 height 19
type input "co"
click at [553, 477] on div "[US_STATE]" at bounding box center [598, 474] width 192 height 38
click at [530, 438] on input "co" at bounding box center [521, 428] width 15 height 19
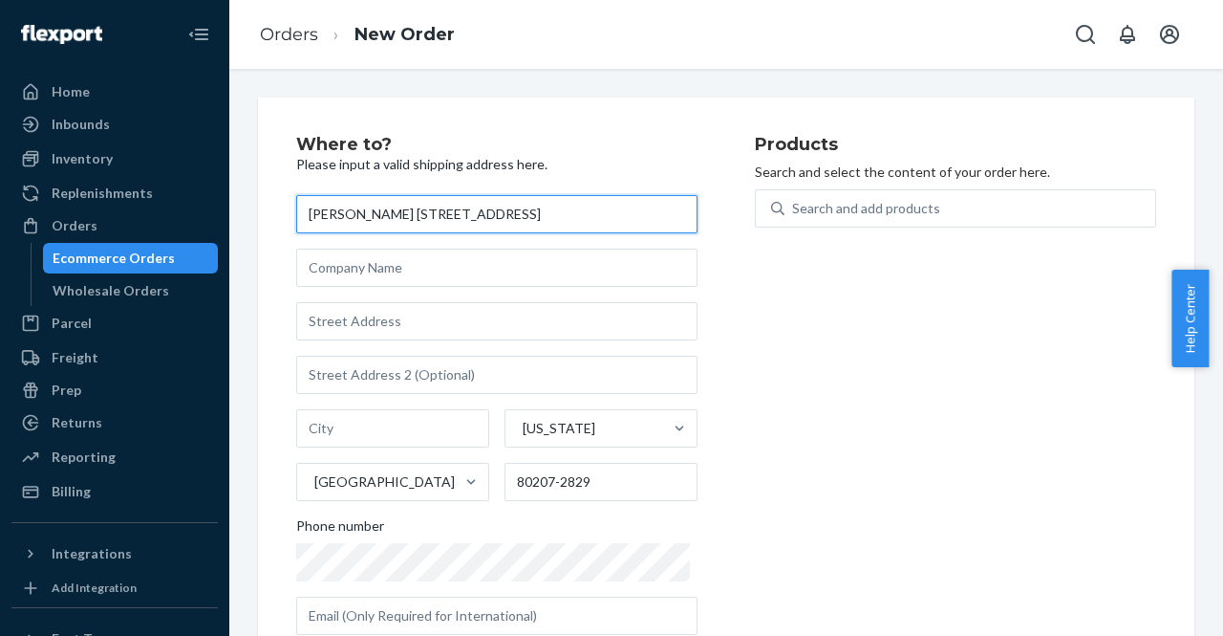
click at [517, 216] on input "[PERSON_NAME] [STREET_ADDRESS]" at bounding box center [496, 214] width 401 height 38
type input "[PERSON_NAME] [STREET_ADDRESS]"
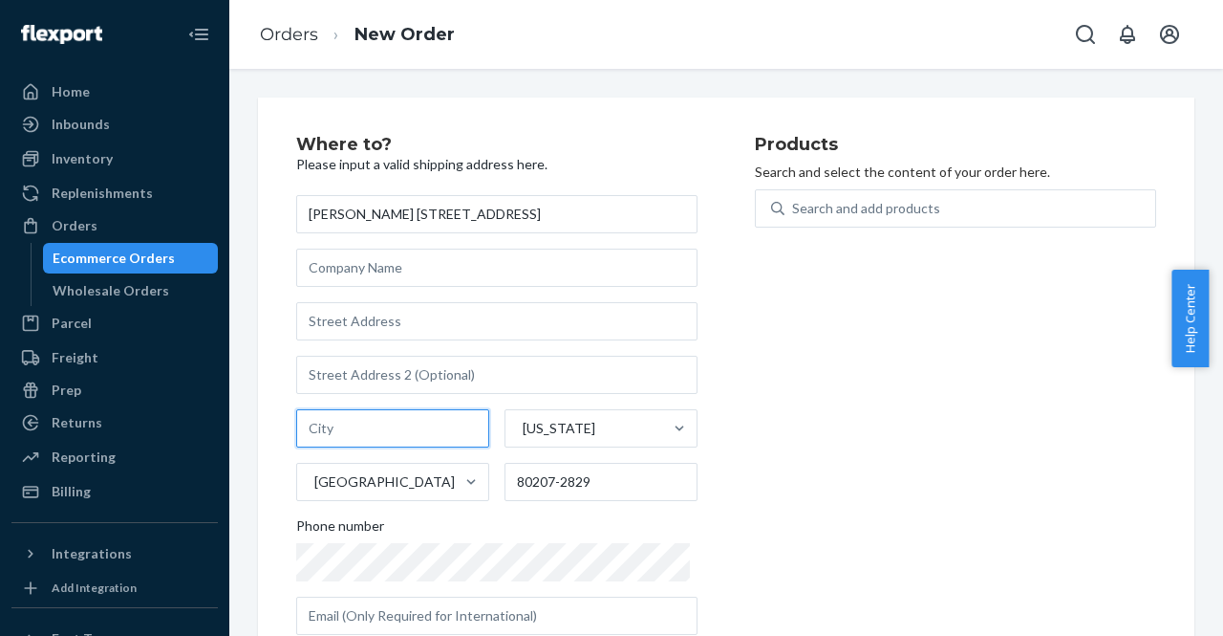
click at [357, 423] on input "text" at bounding box center [392, 428] width 193 height 38
paste input "[GEOGRAPHIC_DATA]"
type input "[GEOGRAPHIC_DATA]"
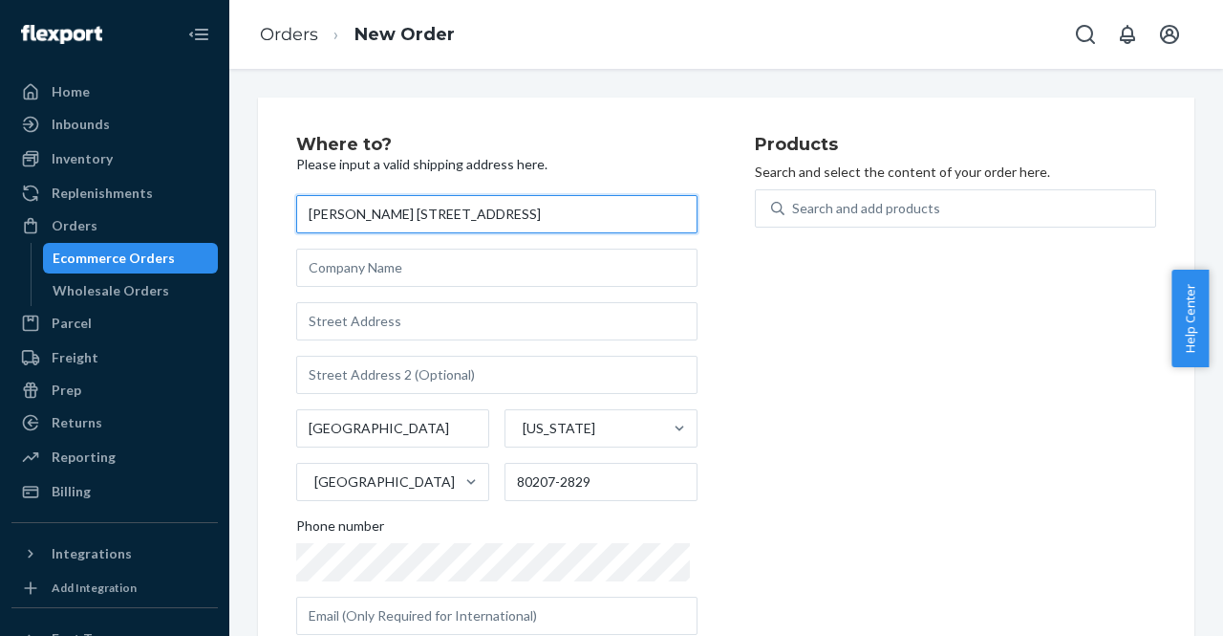
click at [498, 208] on input "[PERSON_NAME] [STREET_ADDRESS]" at bounding box center [496, 214] width 401 height 38
drag, startPoint x: 486, startPoint y: 210, endPoint x: 377, endPoint y: 215, distance: 109.1
click at [377, 215] on input "[PERSON_NAME] [STREET_ADDRESS]" at bounding box center [496, 214] width 401 height 38
type input "[PERSON_NAME]"
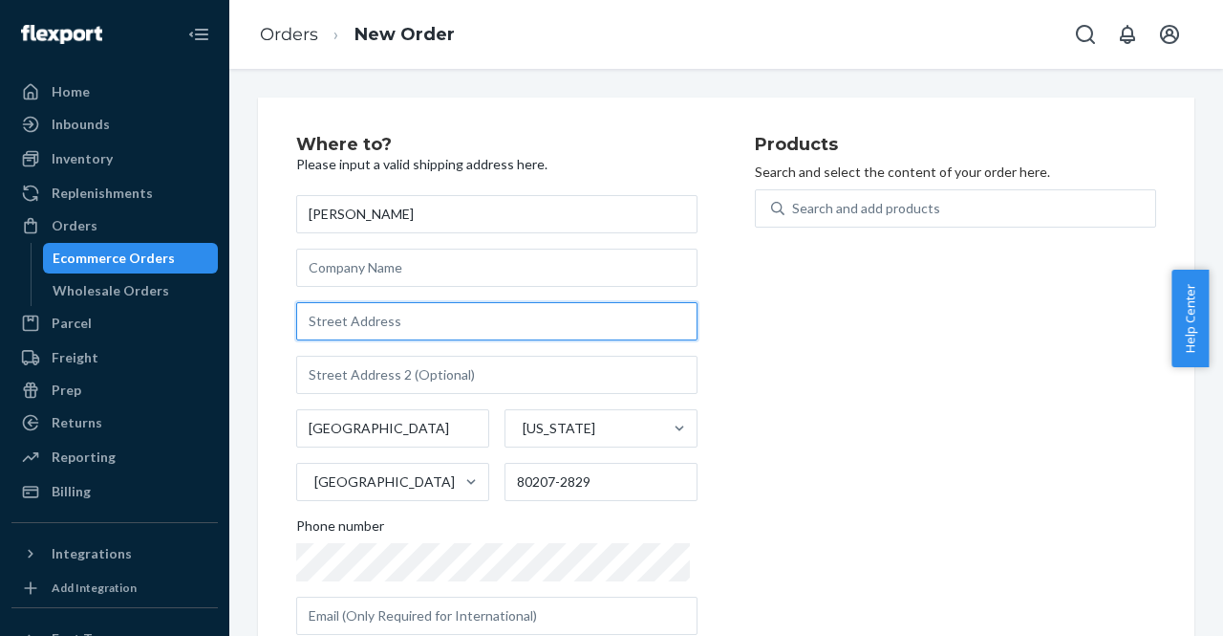
click at [363, 307] on input "text" at bounding box center [496, 321] width 401 height 38
paste input "[STREET_ADDRESS]"
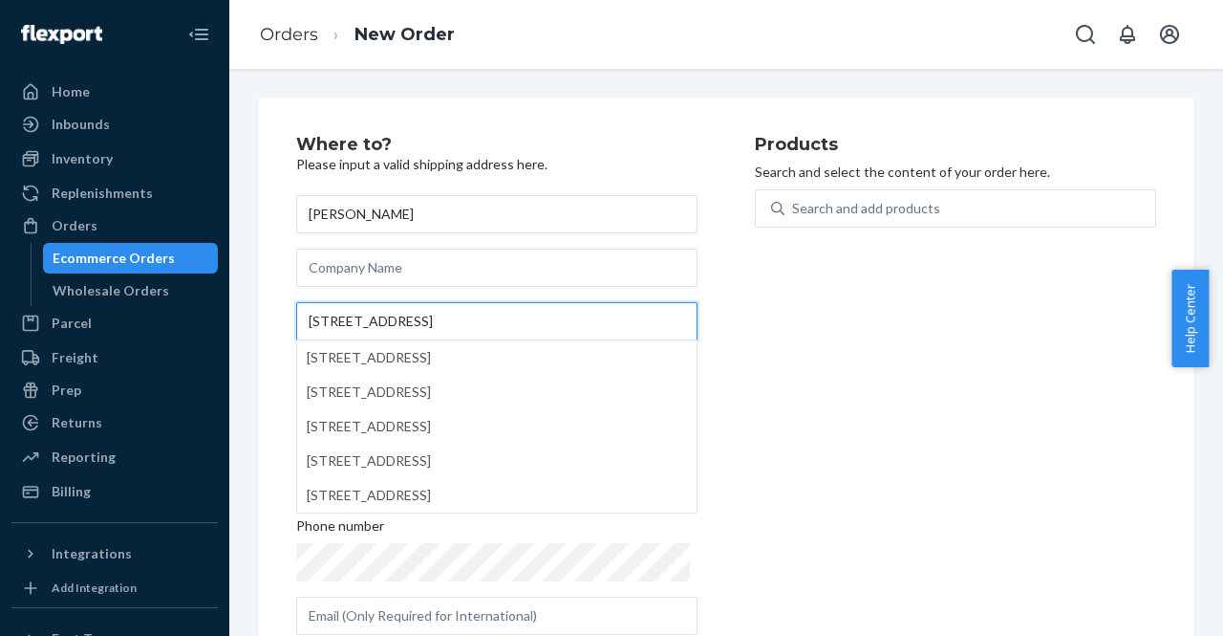
type input "[STREET_ADDRESS]"
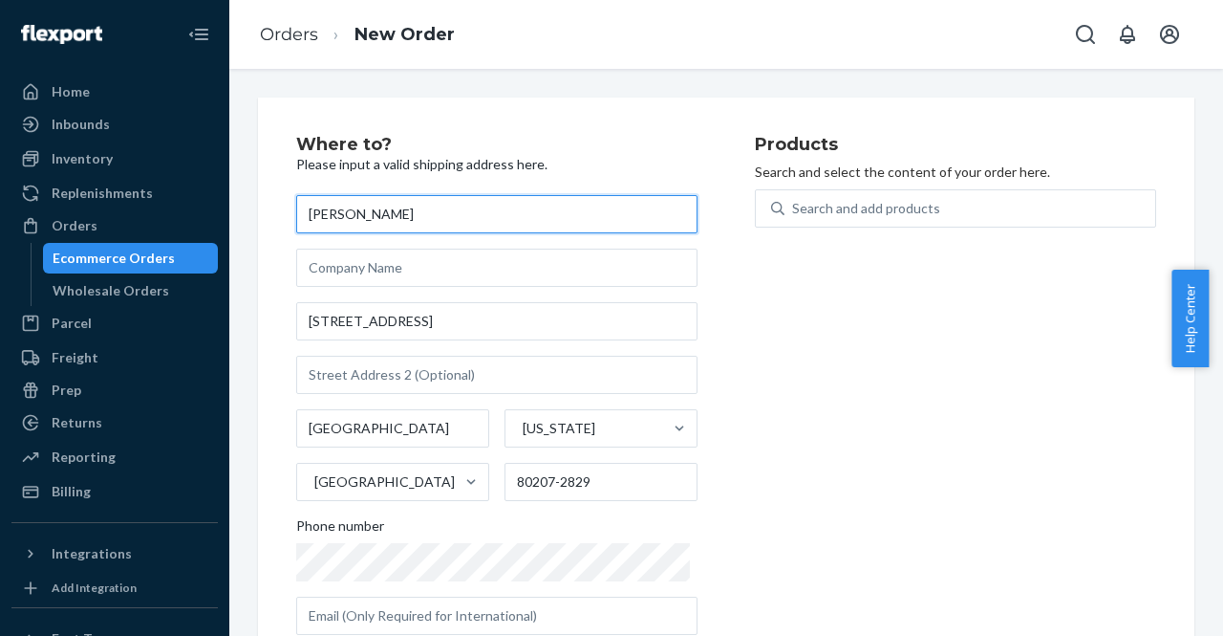
click at [400, 213] on input "[PERSON_NAME]" at bounding box center [496, 214] width 401 height 38
type input "[PERSON_NAME]"
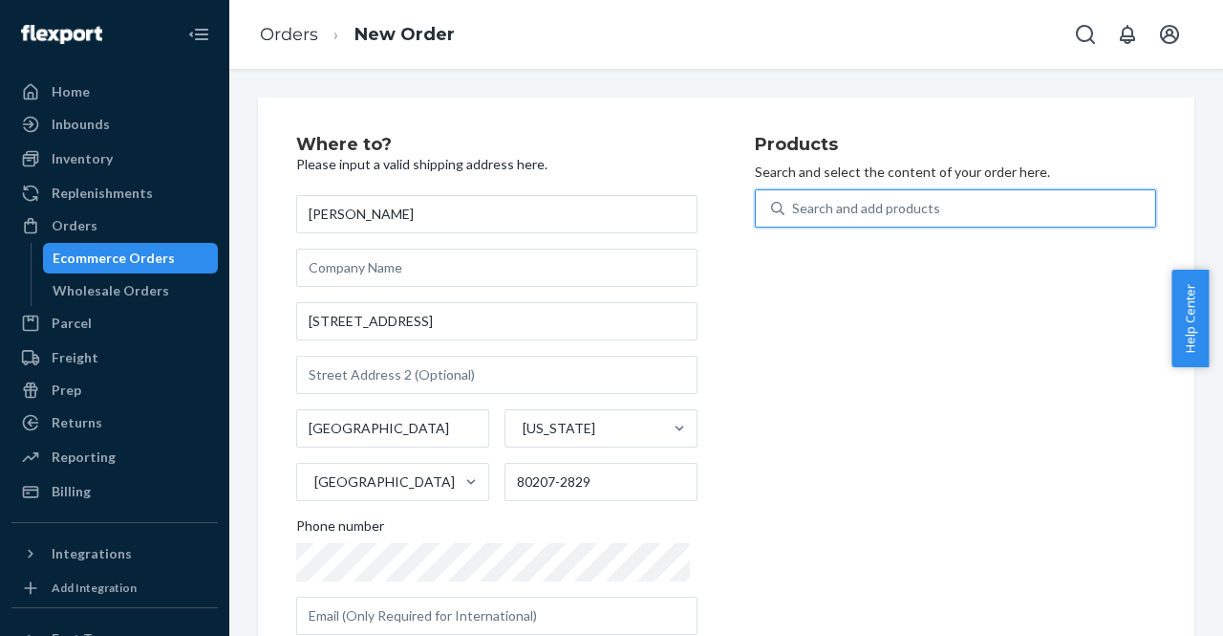
click at [792, 214] on div "Search and add products" at bounding box center [866, 208] width 148 height 19
click at [792, 214] on input "0 results available. Use Up and Down to choose options, press Enter to select t…" at bounding box center [793, 208] width 2 height 19
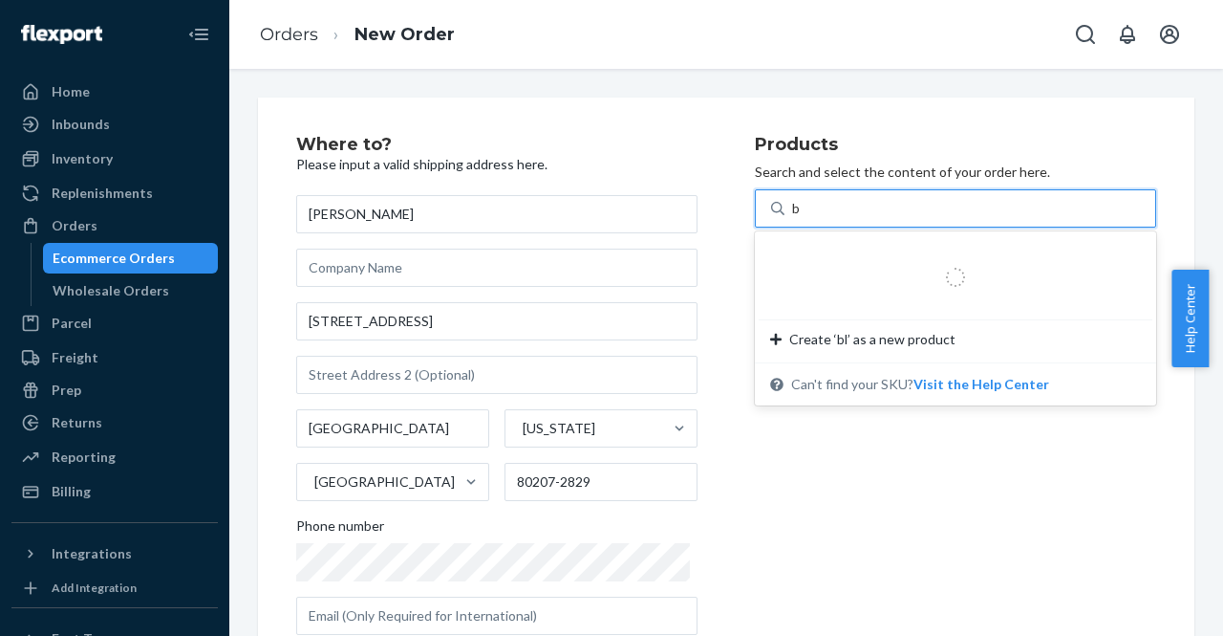
type input "bl"
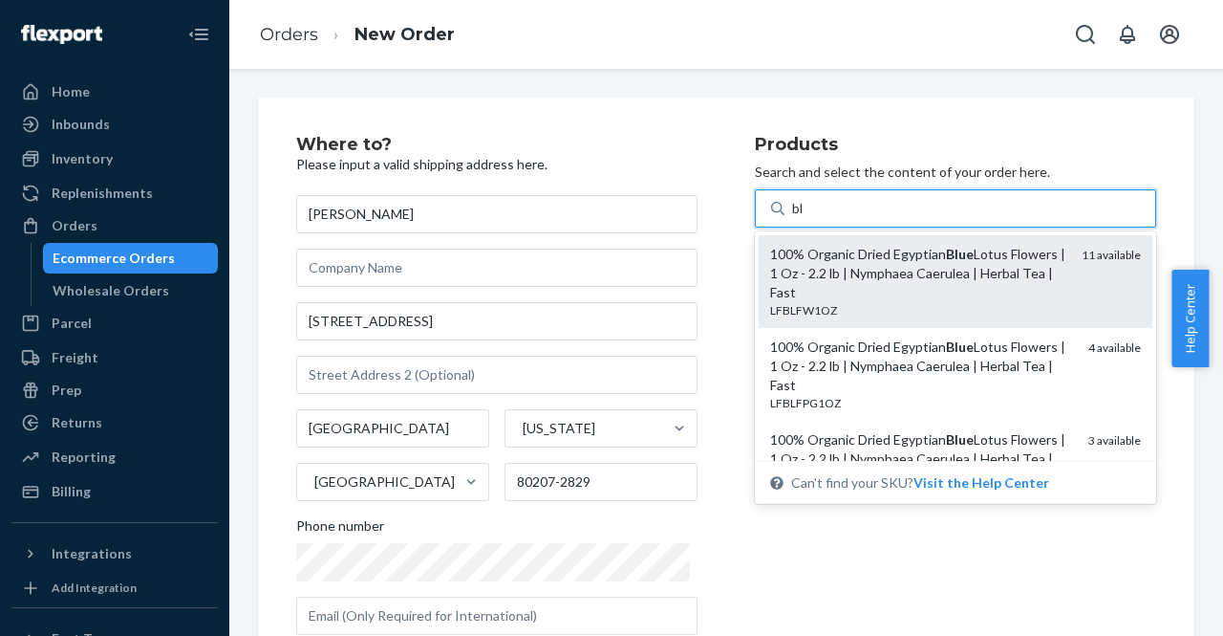
click at [830, 284] on div "100% Organic Dried Egyptian Blue Lotus Flowers | 1 Oz - 2.2 lb | Nymphaea Caeru…" at bounding box center [918, 273] width 296 height 57
click at [805, 218] on input "bl" at bounding box center [798, 208] width 12 height 19
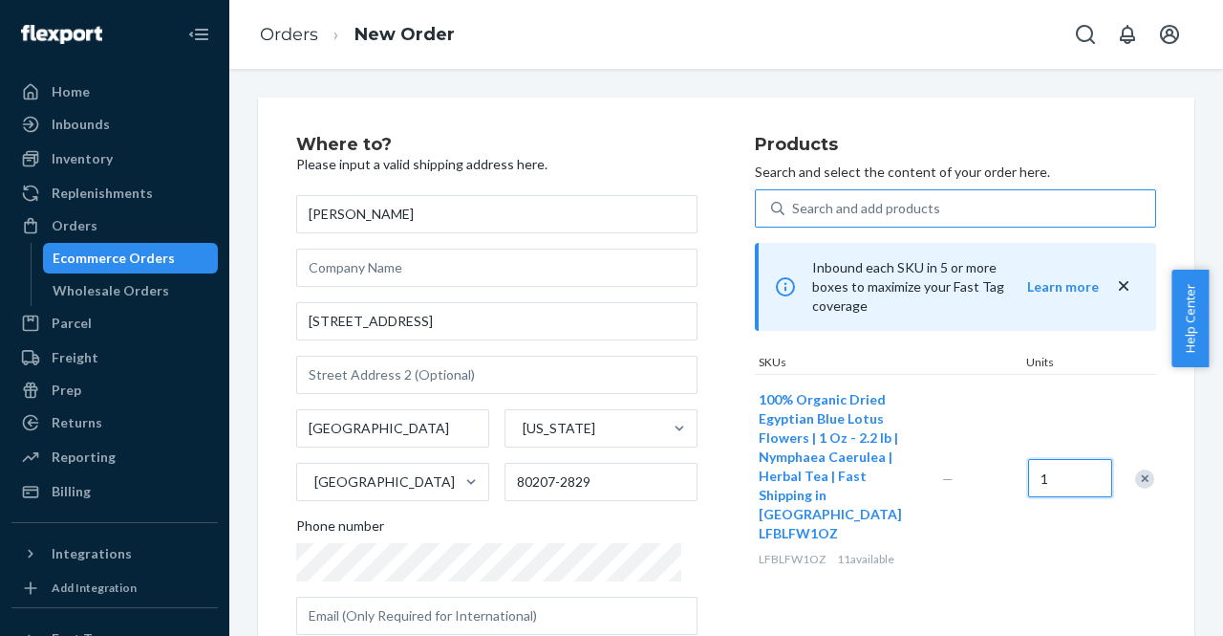
click at [1046, 459] on input "1" at bounding box center [1070, 478] width 84 height 38
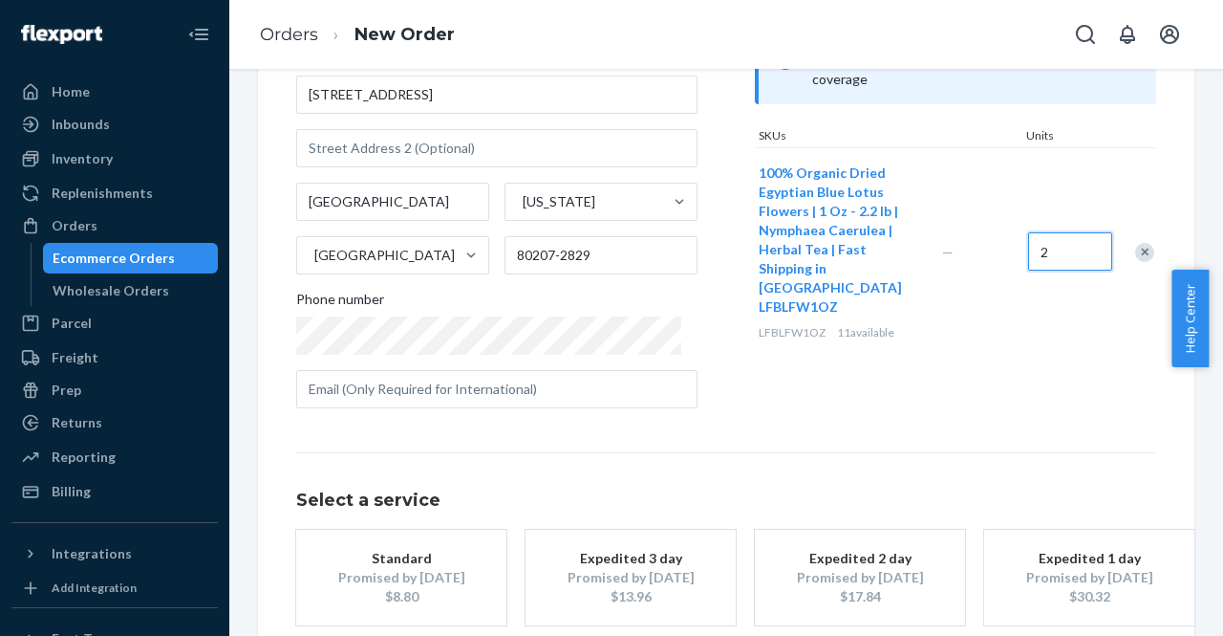
scroll to position [329, 0]
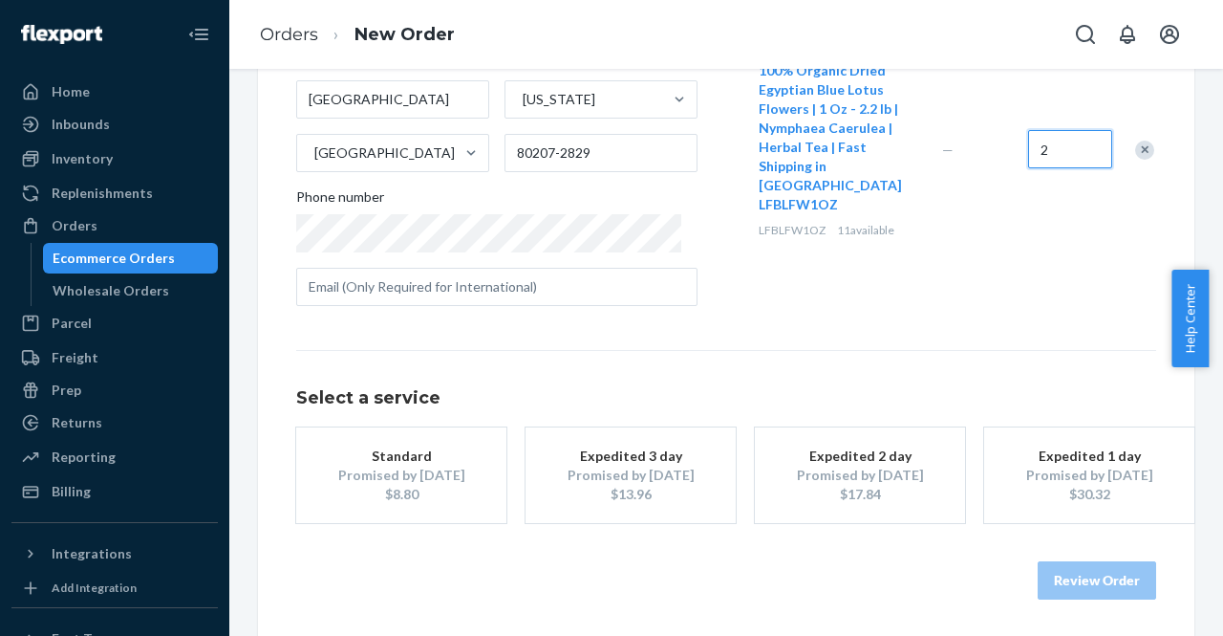
type input "2"
click at [445, 471] on div "Promised by [DATE]" at bounding box center [401, 474] width 153 height 19
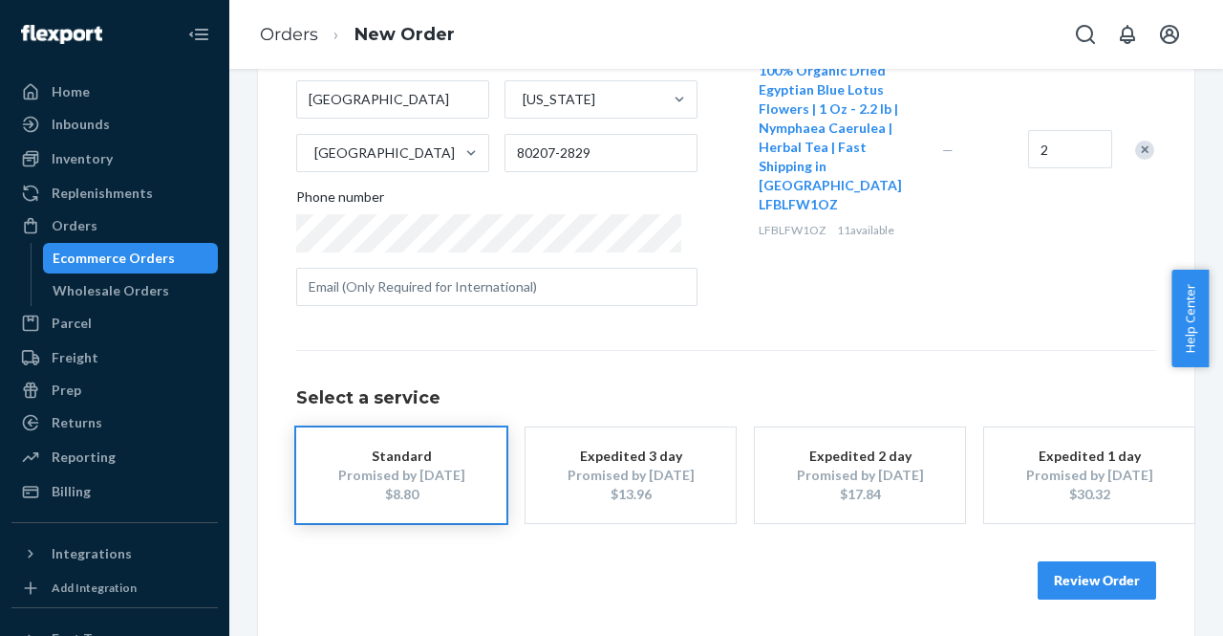
click at [1088, 576] on button "Review Order" at bounding box center [1097, 580] width 119 height 38
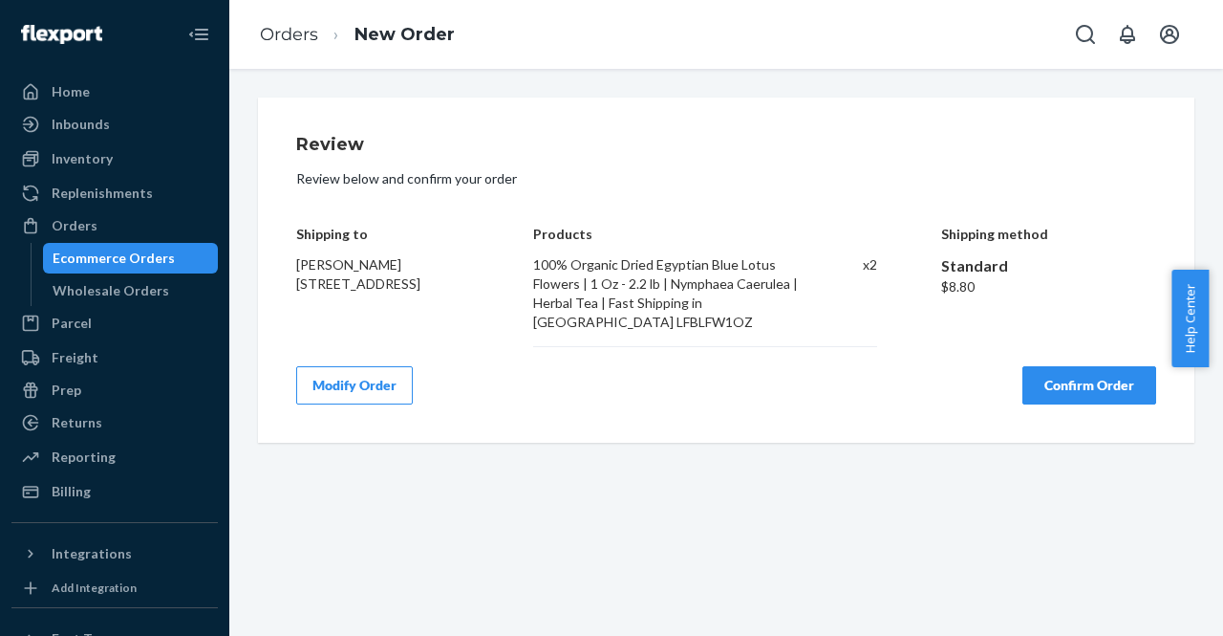
click at [1060, 379] on button "Confirm Order" at bounding box center [1090, 385] width 134 height 38
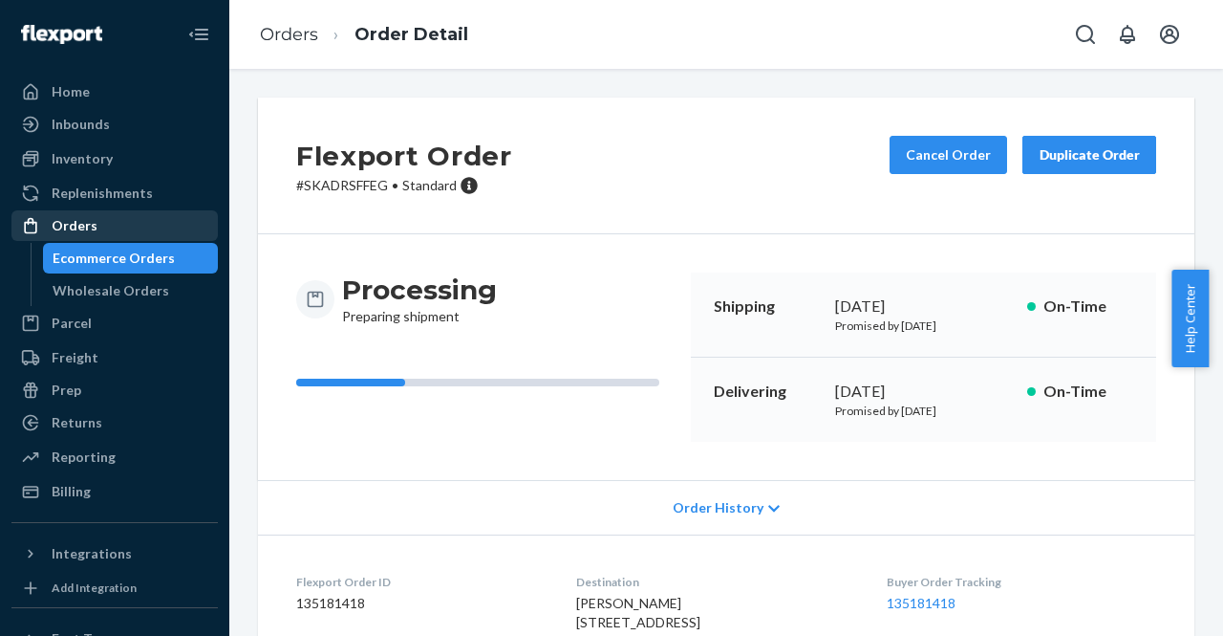
click at [139, 212] on div "Orders" at bounding box center [114, 225] width 203 height 27
